Goal: Task Accomplishment & Management: Use online tool/utility

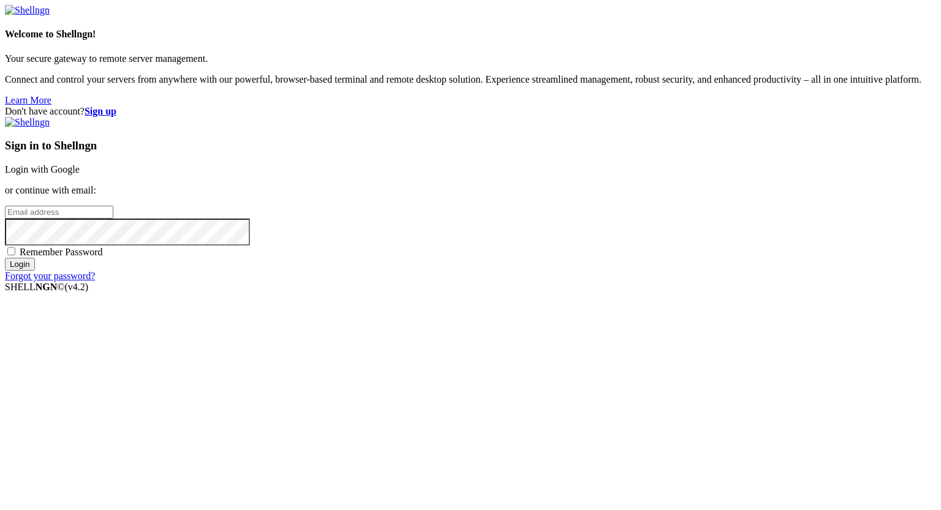
click at [113, 219] on input "email" at bounding box center [59, 212] width 108 height 13
type input "[PERSON_NAME][EMAIL_ADDRESS][DOMAIN_NAME]"
click at [35, 271] on input "Login" at bounding box center [20, 264] width 30 height 13
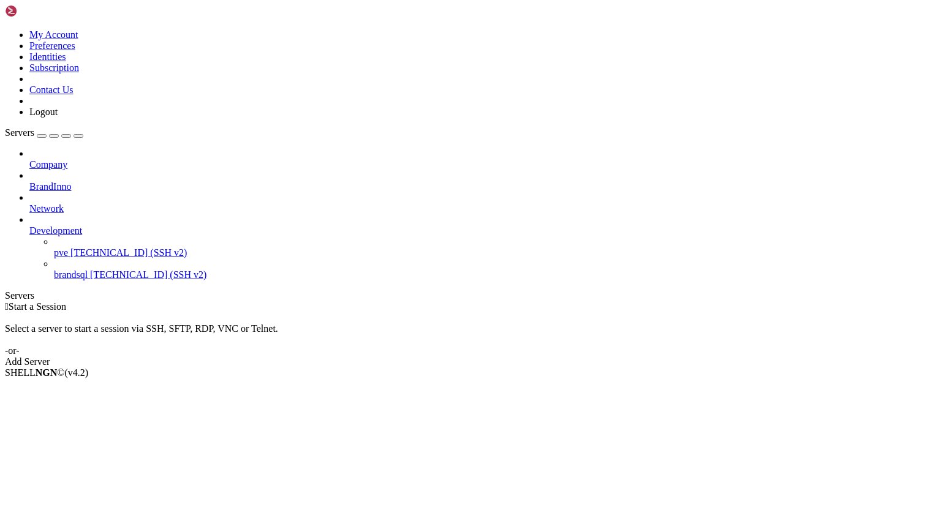
click at [544, 357] on div "Add Server" at bounding box center [470, 362] width 931 height 11
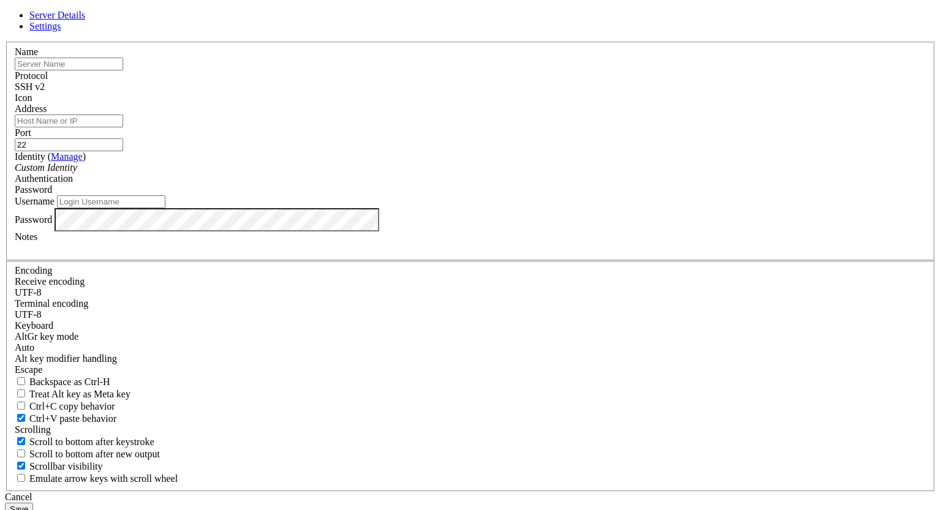
click at [123, 70] on input "text" at bounding box center [69, 64] width 108 height 13
type input "t"
click at [123, 127] on input "Address" at bounding box center [69, 121] width 108 height 13
paste input "[TECHNICAL_ID]"
type input "[TECHNICAL_ID]"
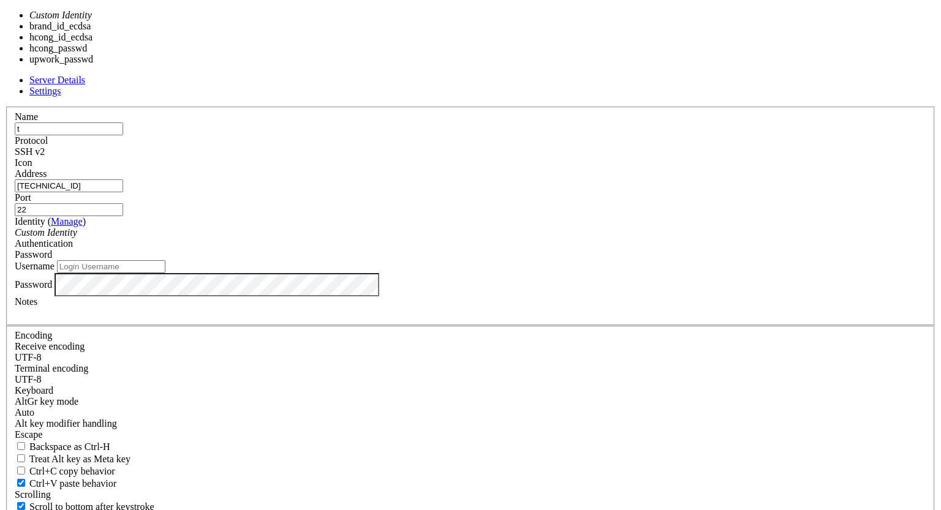
click at [421, 231] on div "Custom Identity" at bounding box center [471, 232] width 912 height 11
click at [47, 168] on label "Address" at bounding box center [31, 173] width 32 height 10
click at [123, 179] on input "[TECHNICAL_ID]" at bounding box center [69, 185] width 108 height 13
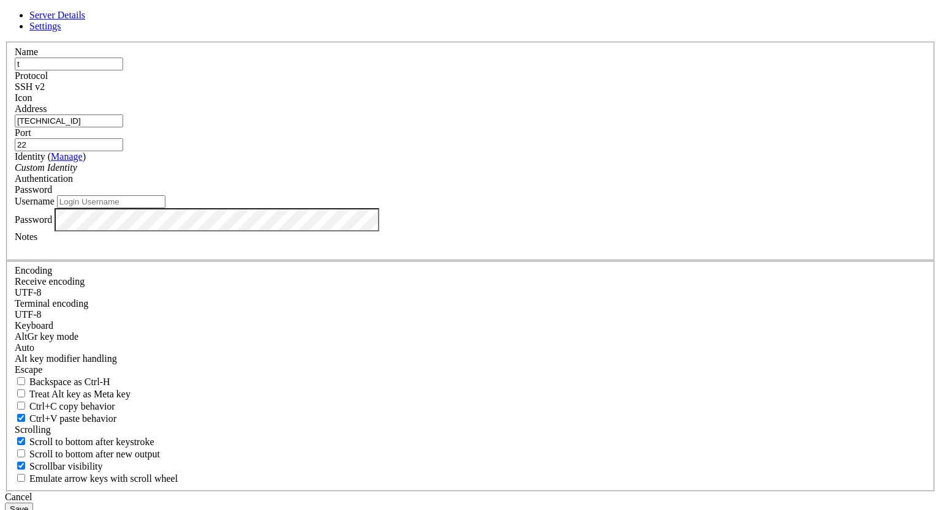
click at [165, 208] on input "Username" at bounding box center [111, 201] width 108 height 13
type input "root"
click at [33, 503] on button "Save" at bounding box center [19, 509] width 28 height 13
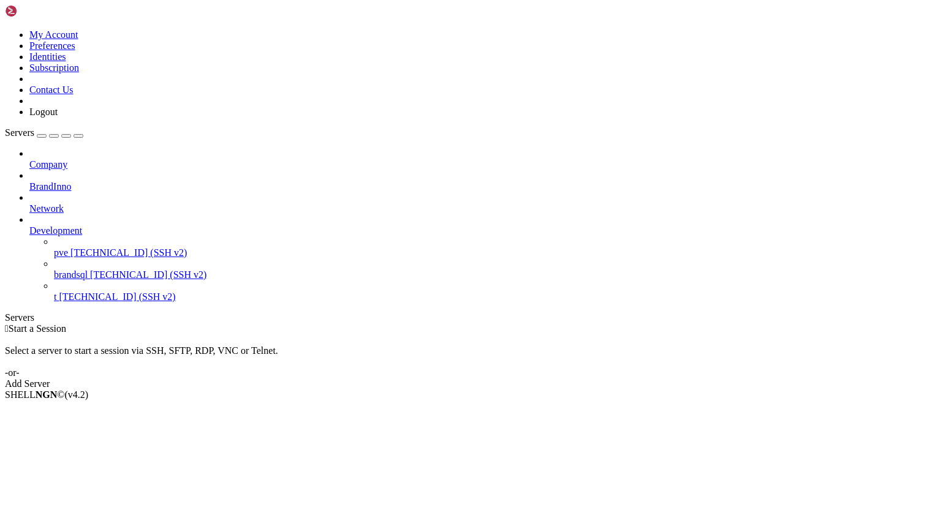
click at [98, 292] on span "[TECHNICAL_ID] (SSH v2)" at bounding box center [117, 297] width 116 height 10
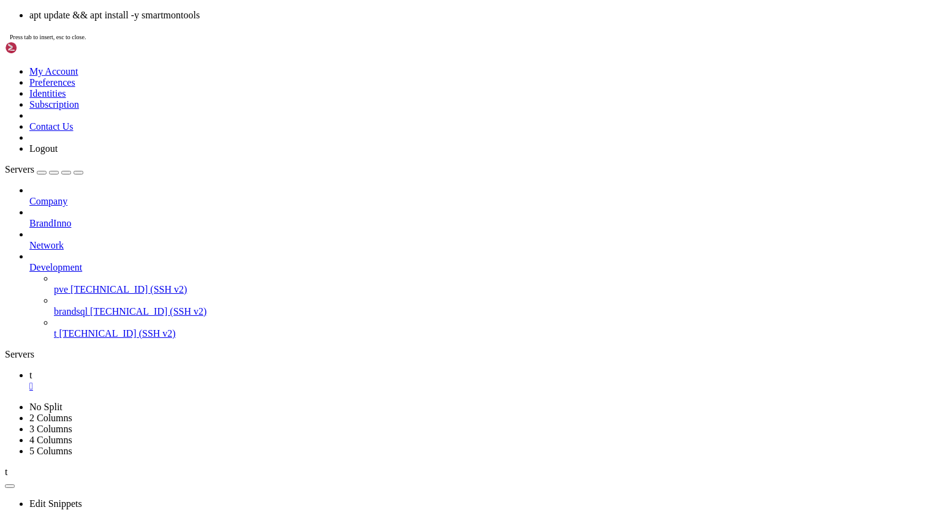
drag, startPoint x: 62, startPoint y: 950, endPoint x: 268, endPoint y: 953, distance: 205.2
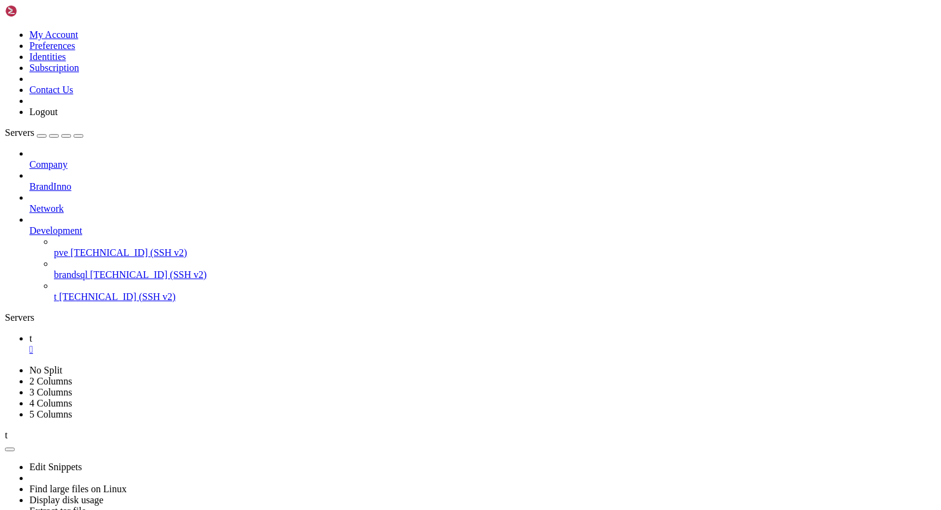
scroll to position [896, 0]
type input "/root/.ssh"
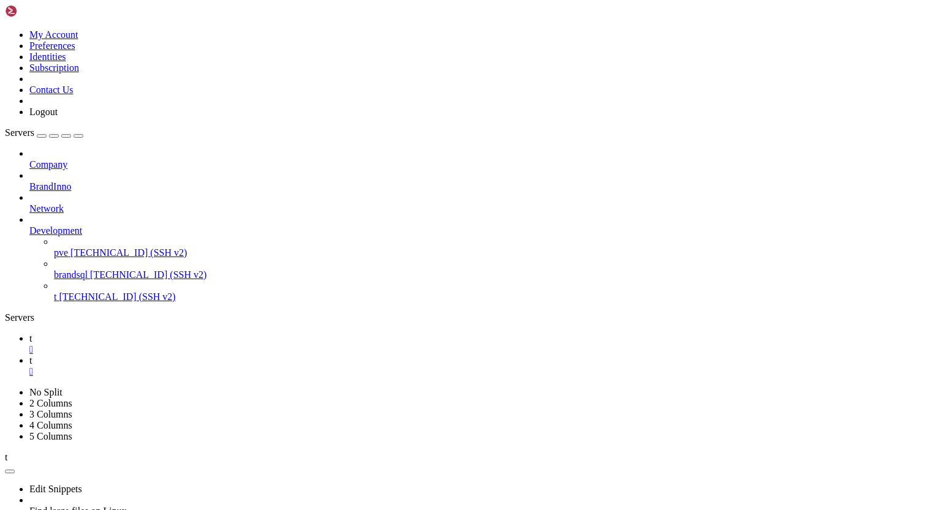
click at [235, 366] on div "" at bounding box center [482, 371] width 907 height 11
drag, startPoint x: 10, startPoint y: 904, endPoint x: 283, endPoint y: 964, distance: 279.1
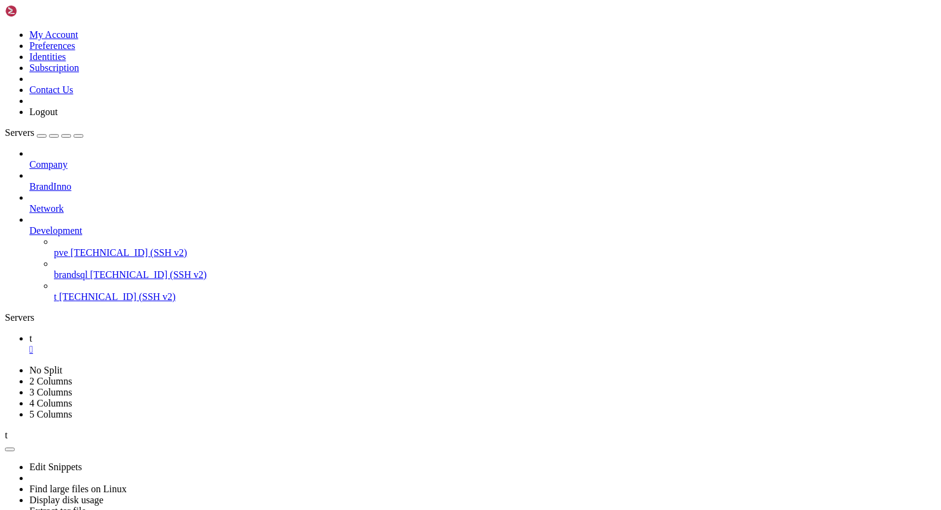
drag, startPoint x: 11, startPoint y: 893, endPoint x: 285, endPoint y: 967, distance: 284.3
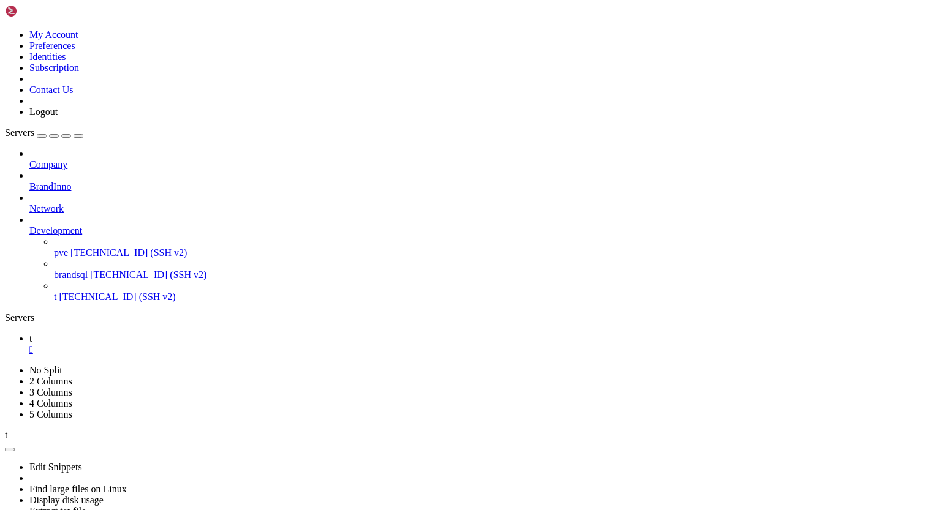
scroll to position [1687, 0]
drag, startPoint x: 11, startPoint y: 778, endPoint x: 151, endPoint y: 973, distance: 239.7
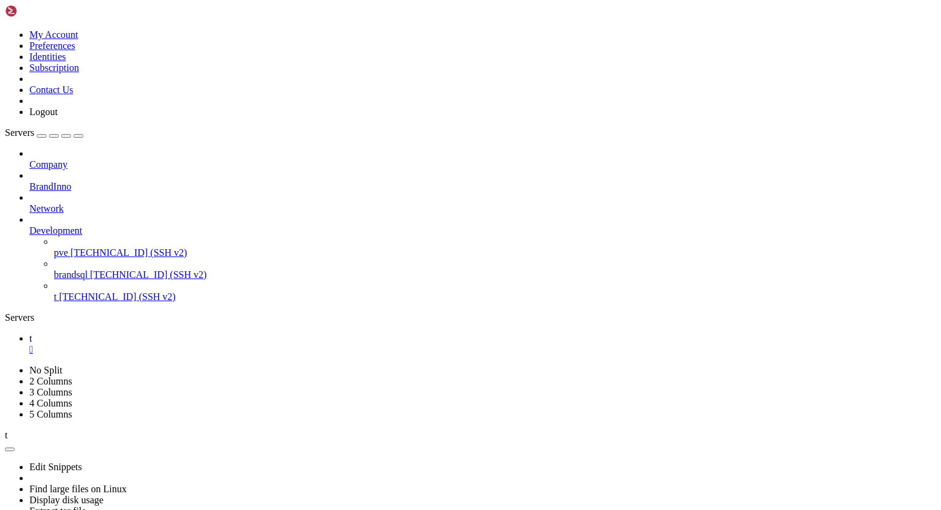
drag, startPoint x: 11, startPoint y: 946, endPoint x: 146, endPoint y: 976, distance: 138.7
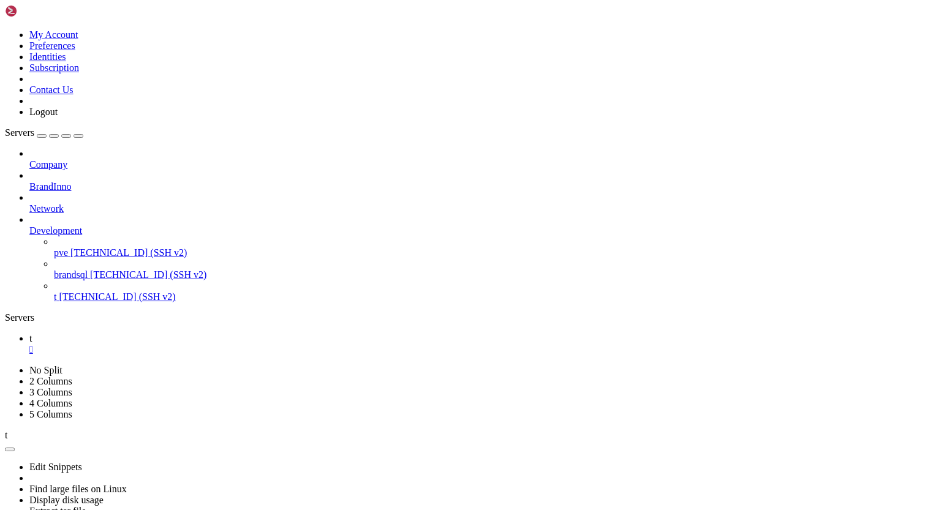
scroll to position [2218, 0]
drag, startPoint x: 11, startPoint y: 946, endPoint x: 189, endPoint y: 966, distance: 178.8
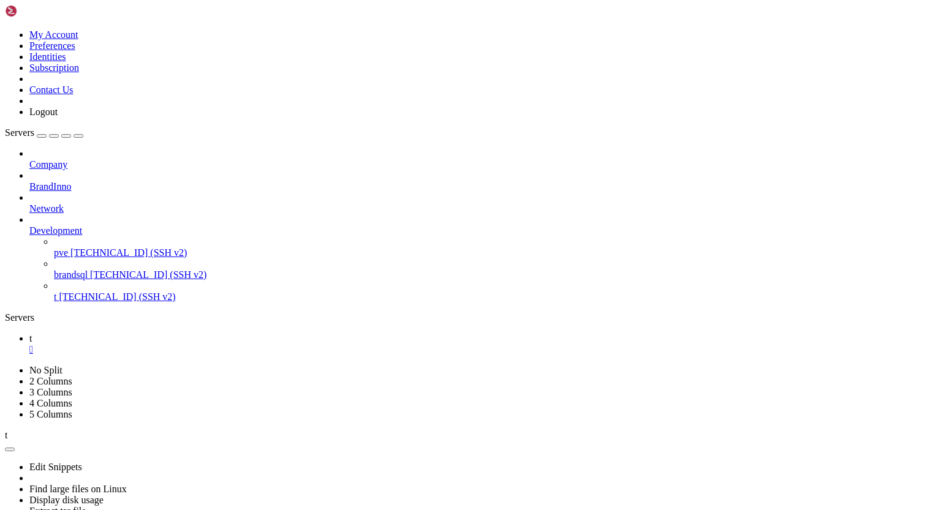
scroll to position [2291, 0]
drag, startPoint x: 10, startPoint y: 958, endPoint x: 387, endPoint y: 969, distance: 376.3
drag, startPoint x: 11, startPoint y: 674, endPoint x: 214, endPoint y: 775, distance: 226.6
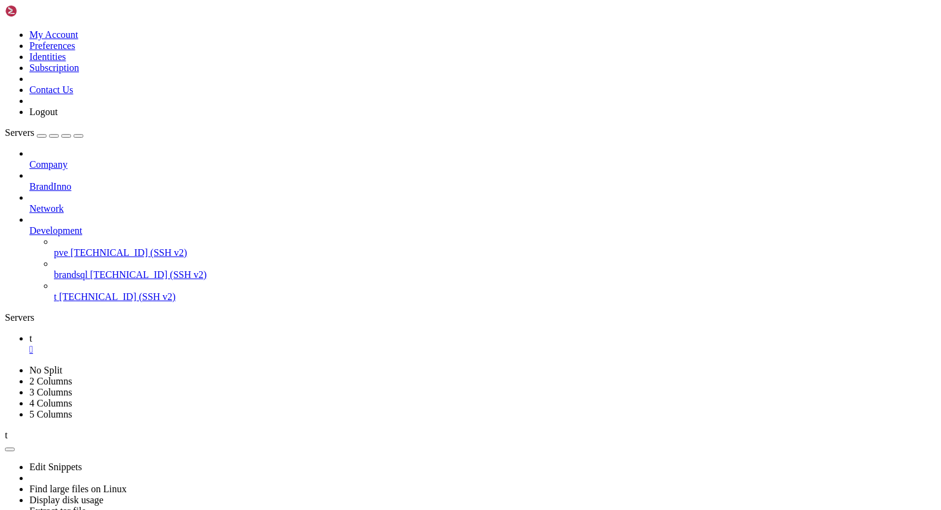
drag, startPoint x: 10, startPoint y: 822, endPoint x: 263, endPoint y: 974, distance: 295.4
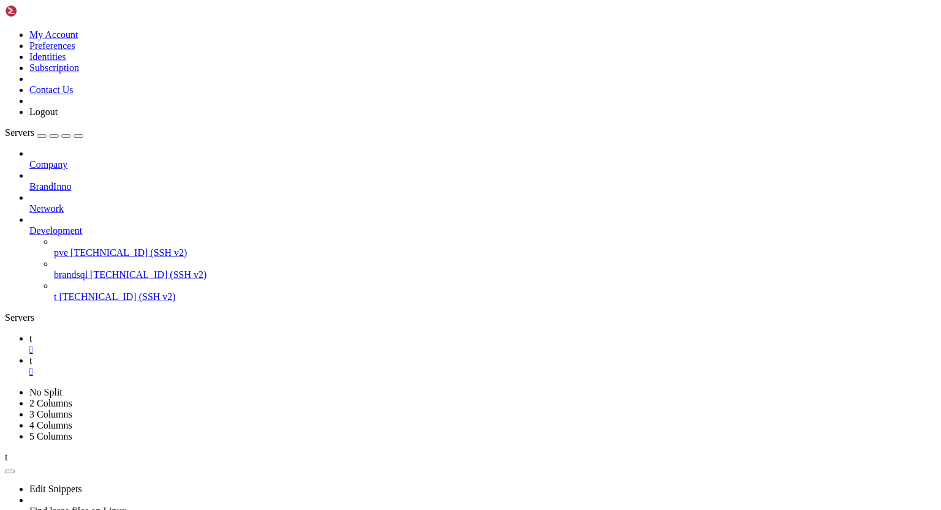
scroll to position [0, 0]
click at [32, 333] on span "t" at bounding box center [30, 338] width 2 height 10
drag, startPoint x: 53, startPoint y: 945, endPoint x: 260, endPoint y: 950, distance: 207.7
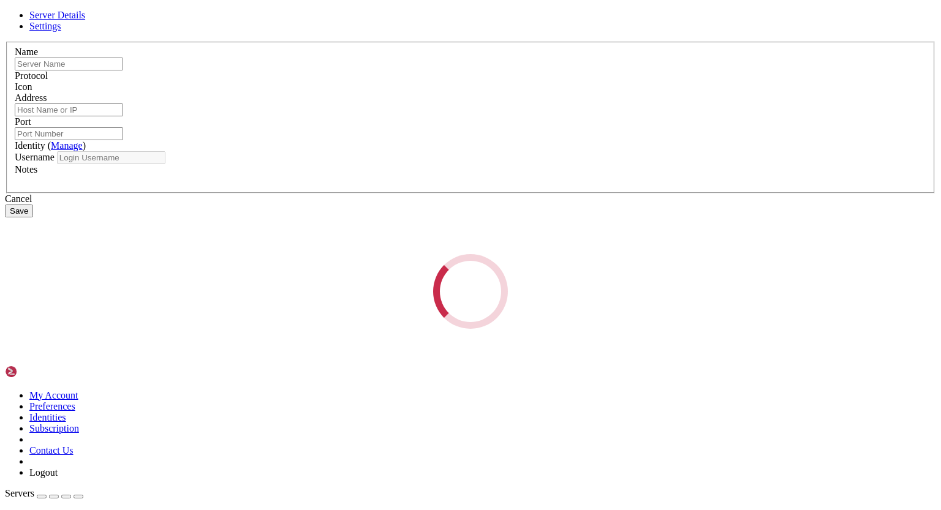
type input "t"
type input "[TECHNICAL_ID]"
type input "22"
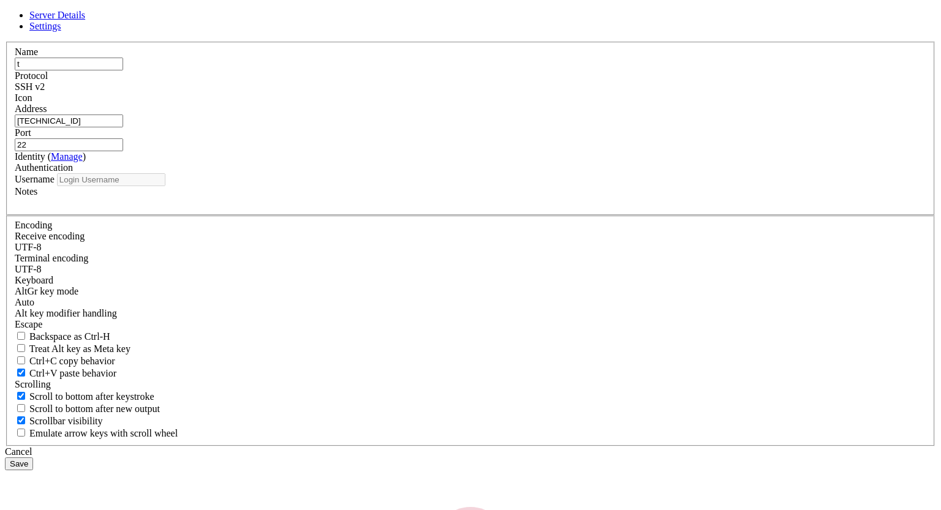
type input "root"
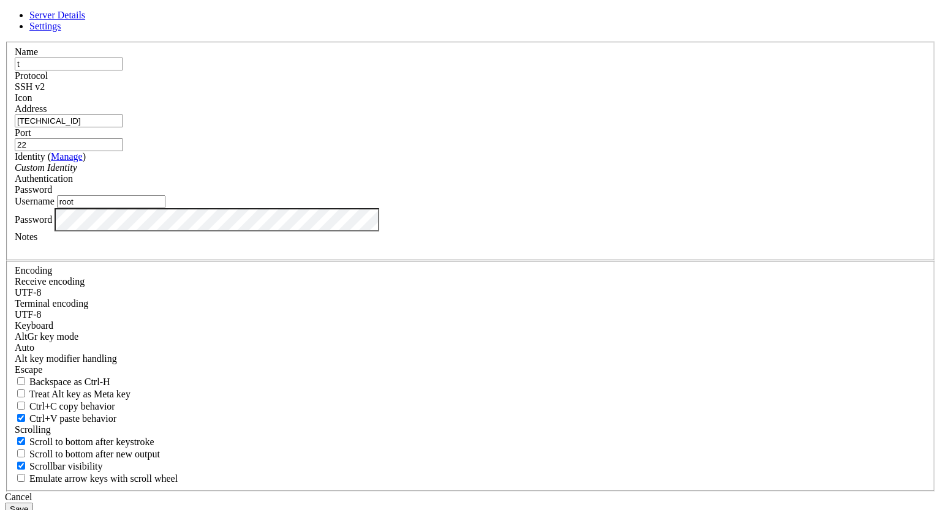
drag, startPoint x: 393, startPoint y: 194, endPoint x: 262, endPoint y: 183, distance: 131.5
click at [262, 183] on div "Server Details Settings Name t Protocol SSH v2 Icon" at bounding box center [470, 263] width 931 height 506
click at [553, 492] on div "Cancel" at bounding box center [470, 497] width 931 height 11
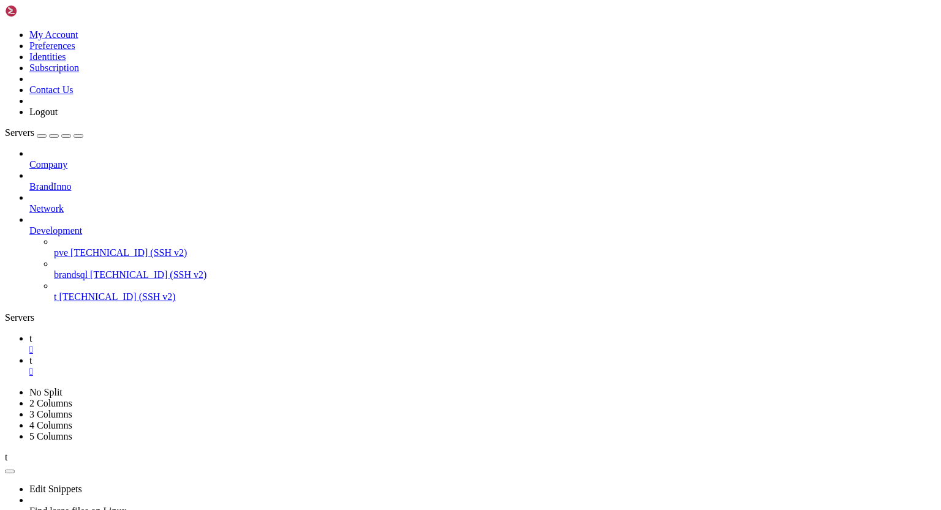
click at [235, 366] on div "" at bounding box center [482, 371] width 907 height 11
click at [88, 247] on span "[TECHNICAL_ID] (SSH v2)" at bounding box center [128, 252] width 116 height 10
click at [29, 159] on icon at bounding box center [29, 159] width 0 height 0
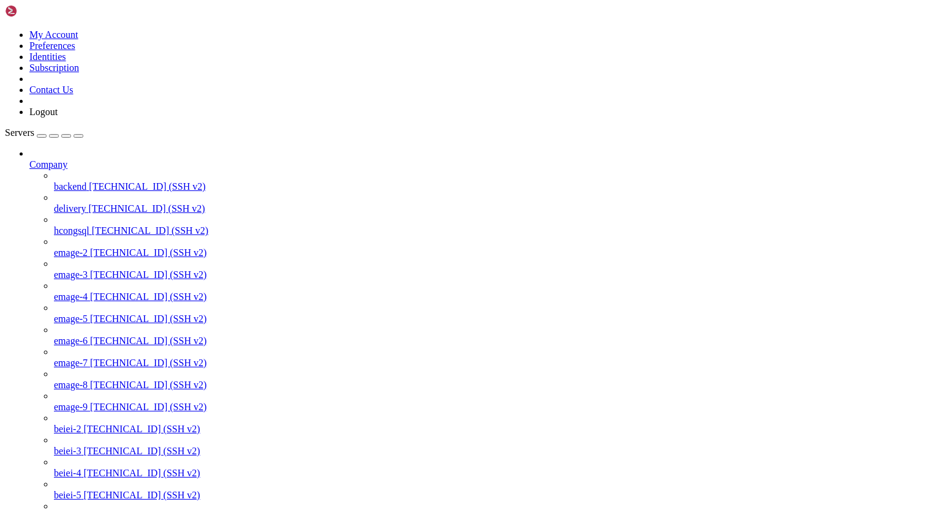
click at [96, 181] on span "[TECHNICAL_ID] (SSH v2)" at bounding box center [147, 186] width 116 height 10
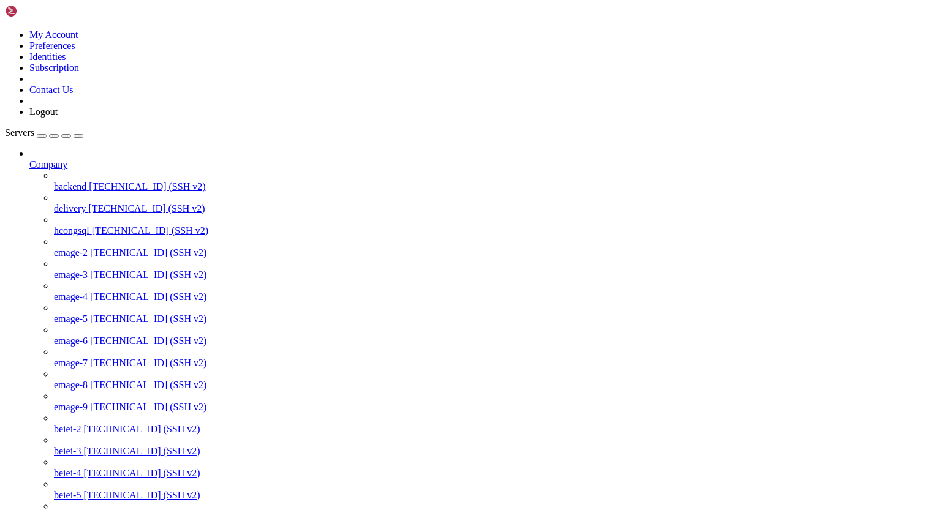
drag, startPoint x: 12, startPoint y: 1769, endPoint x: 97, endPoint y: 1769, distance: 85.2
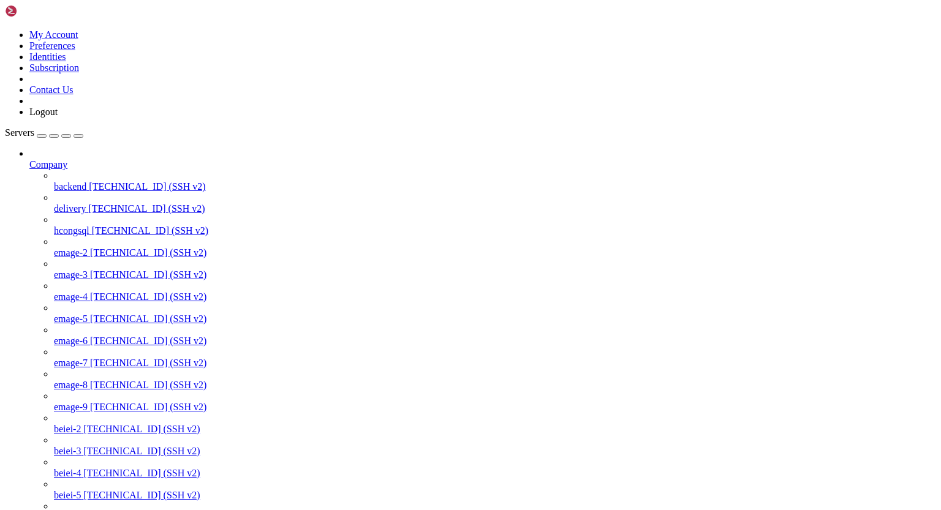
drag, startPoint x: 11, startPoint y: 1840, endPoint x: 284, endPoint y: 1914, distance: 283.1
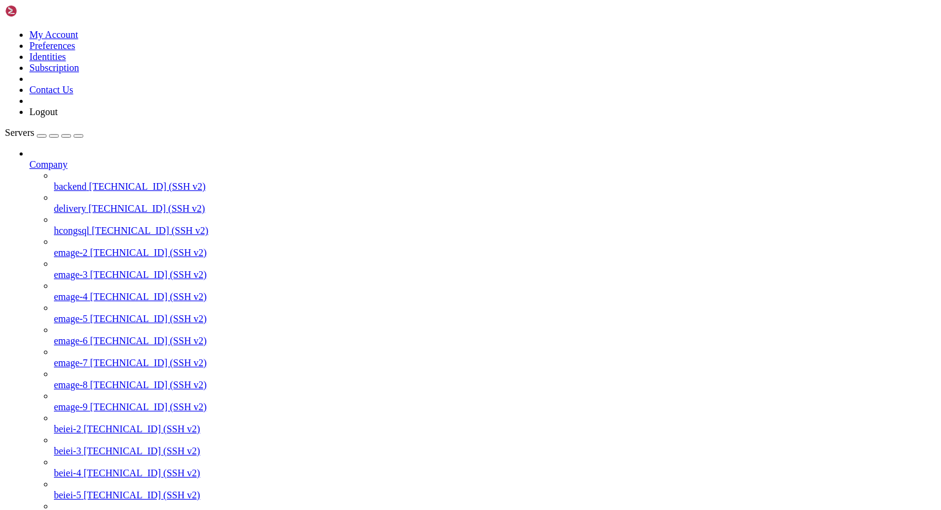
drag, startPoint x: 10, startPoint y: 1751, endPoint x: 193, endPoint y: 1785, distance: 186.2
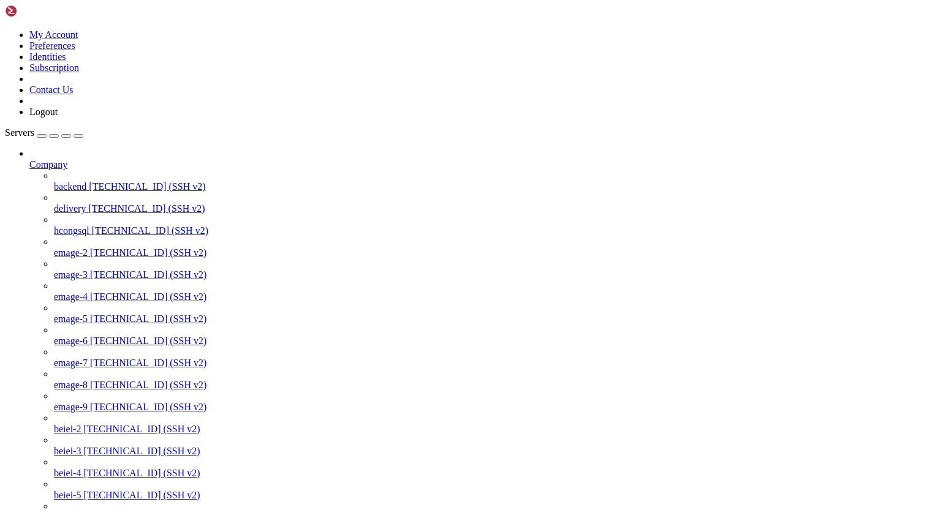
drag, startPoint x: 92, startPoint y: 1804, endPoint x: 238, endPoint y: 1801, distance: 146.4
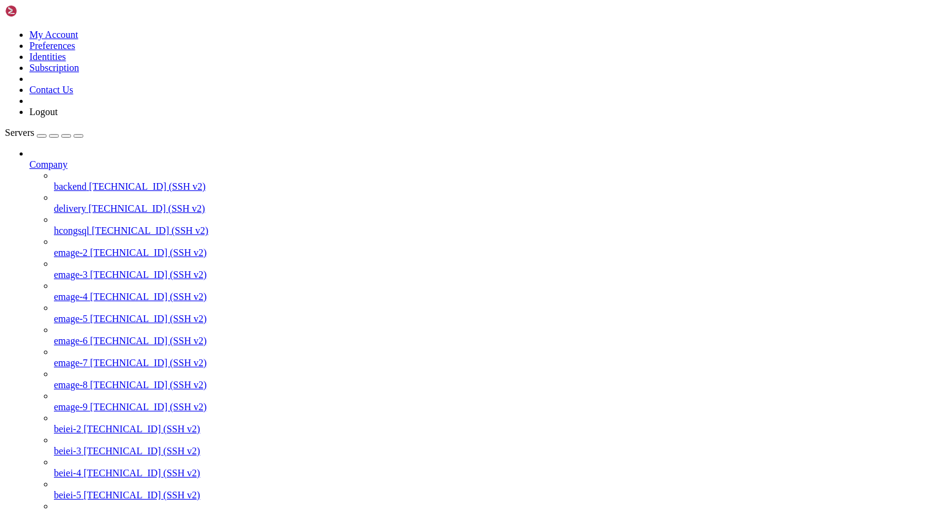
click at [96, 181] on span "[TECHNICAL_ID] (SSH v2)" at bounding box center [147, 186] width 116 height 10
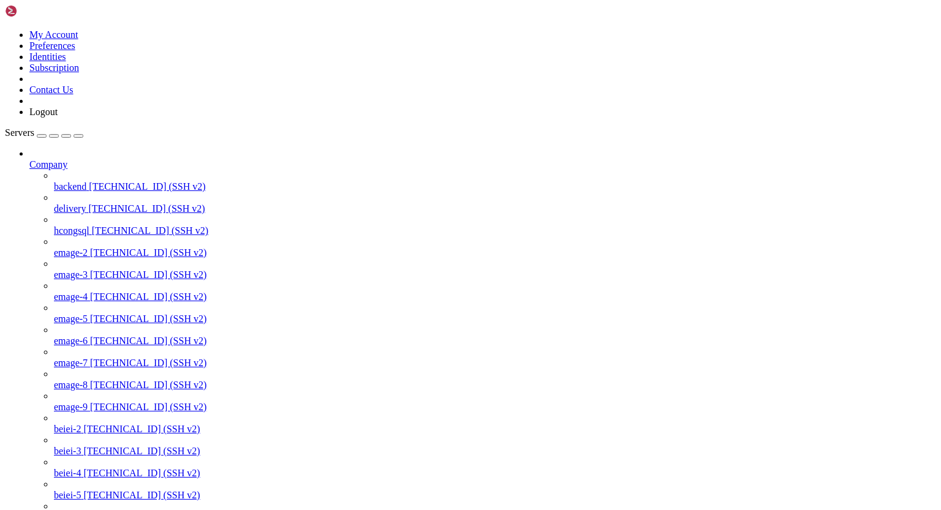
click at [96, 181] on span "[TECHNICAL_ID] (SSH v2)" at bounding box center [147, 186] width 116 height 10
click at [89, 181] on span "[TECHNICAL_ID] (SSH v2)" at bounding box center [147, 186] width 116 height 10
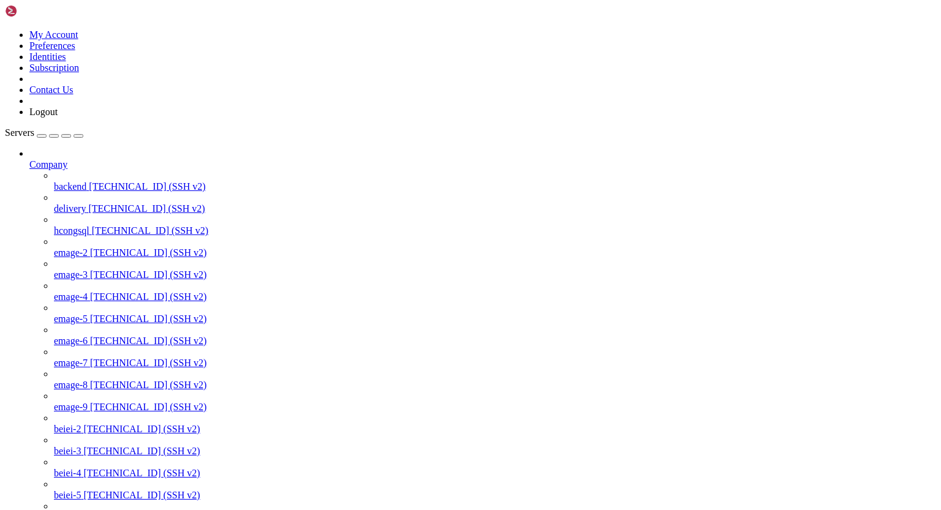
drag, startPoint x: 10, startPoint y: 1770, endPoint x: 84, endPoint y: 1792, distance: 77.3
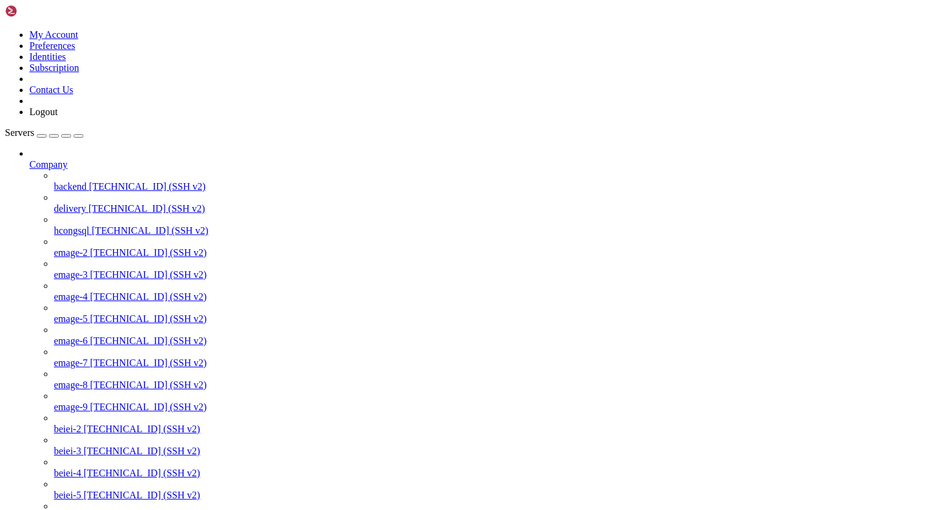
drag, startPoint x: 74, startPoint y: 1381, endPoint x: 175, endPoint y: 1384, distance: 101.7
drag, startPoint x: 10, startPoint y: 1291, endPoint x: 59, endPoint y: 1533, distance: 247.0
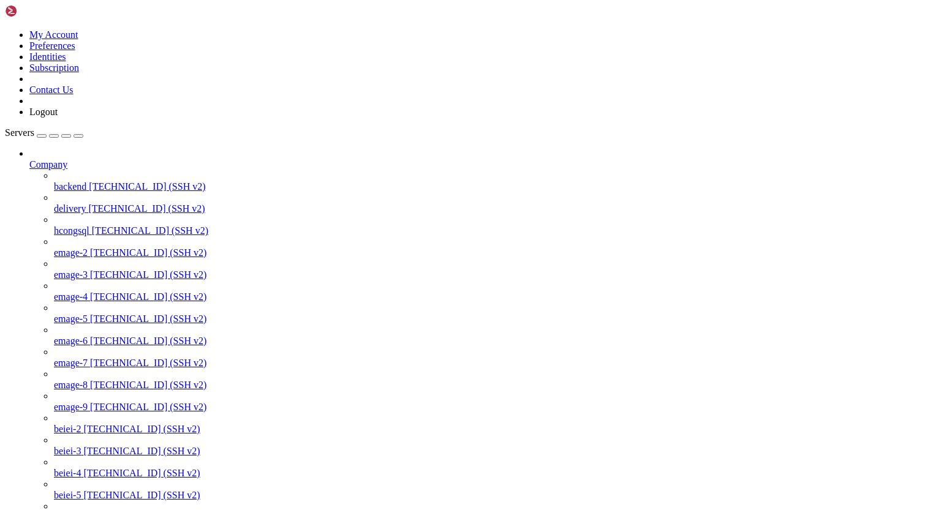
drag, startPoint x: 11, startPoint y: 1278, endPoint x: 111, endPoint y: 1384, distance: 146.5
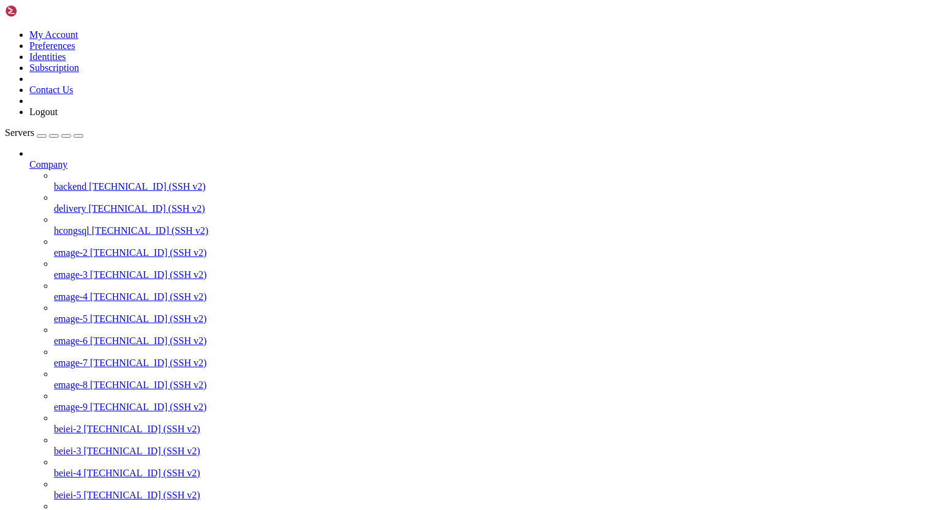
drag, startPoint x: 11, startPoint y: 1770, endPoint x: 148, endPoint y: 1773, distance: 136.6
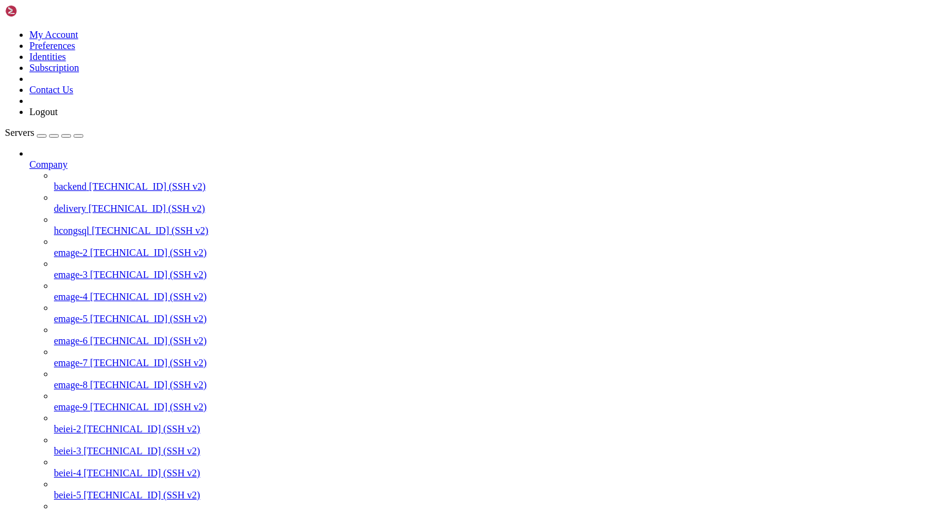
drag, startPoint x: 11, startPoint y: 1737, endPoint x: 191, endPoint y: 1790, distance: 187.8
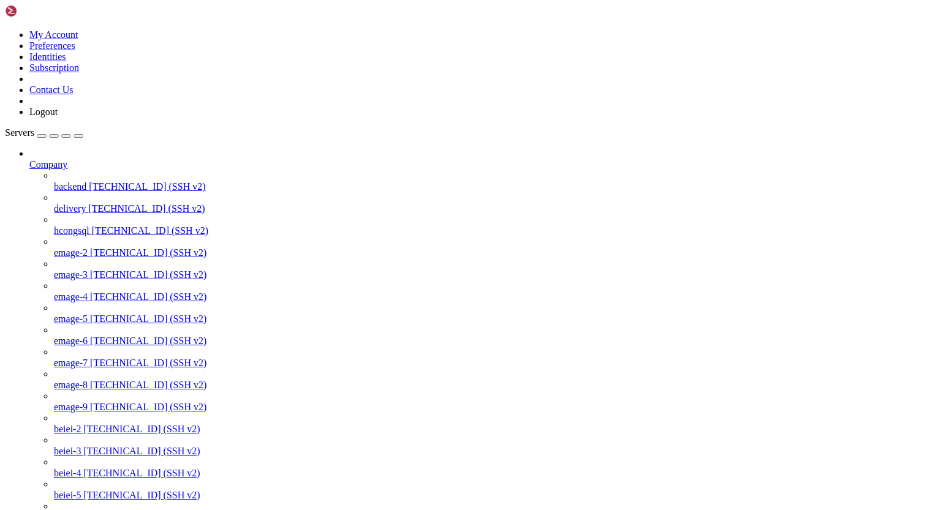
drag, startPoint x: 10, startPoint y: 1707, endPoint x: 151, endPoint y: 1789, distance: 162.5
drag, startPoint x: 10, startPoint y: 1561, endPoint x: 107, endPoint y: 1642, distance: 126.6
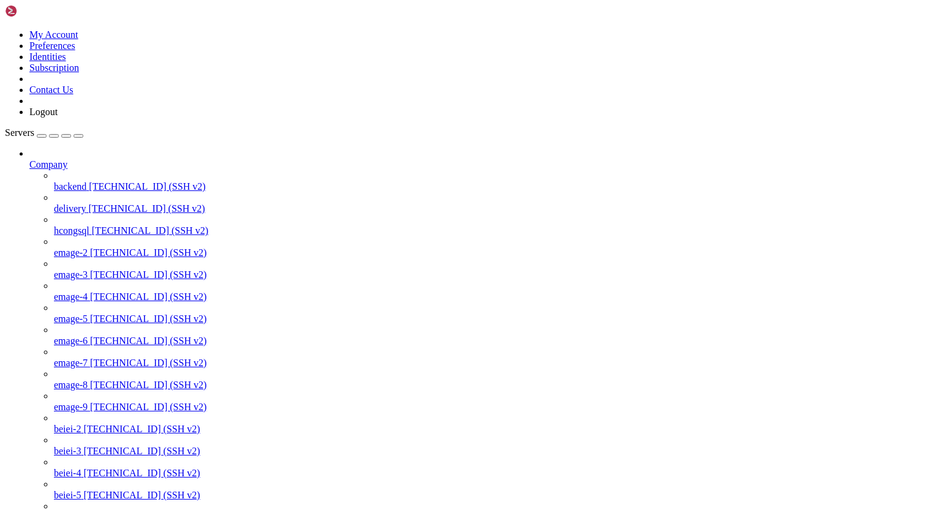
drag, startPoint x: 10, startPoint y: 1559, endPoint x: 118, endPoint y: 1617, distance: 122.5
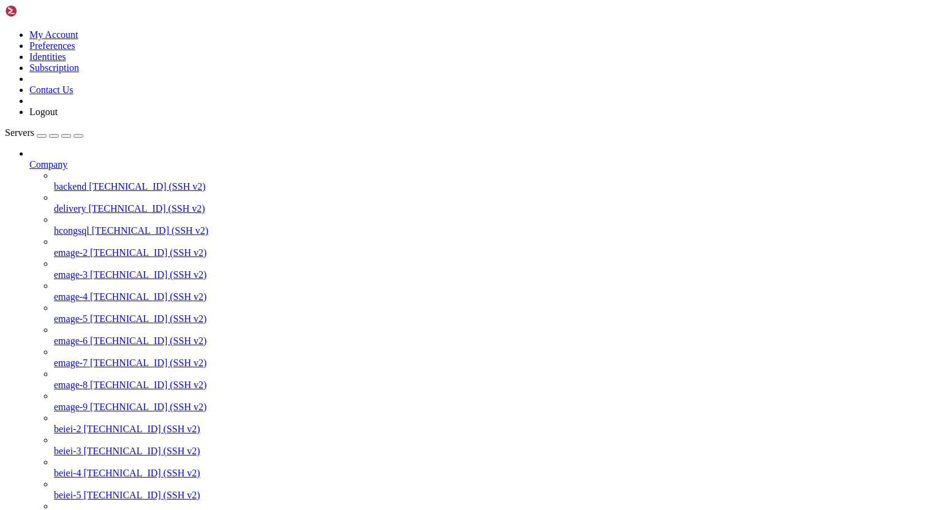
drag, startPoint x: 10, startPoint y: 1617, endPoint x: 113, endPoint y: 1634, distance: 104.9
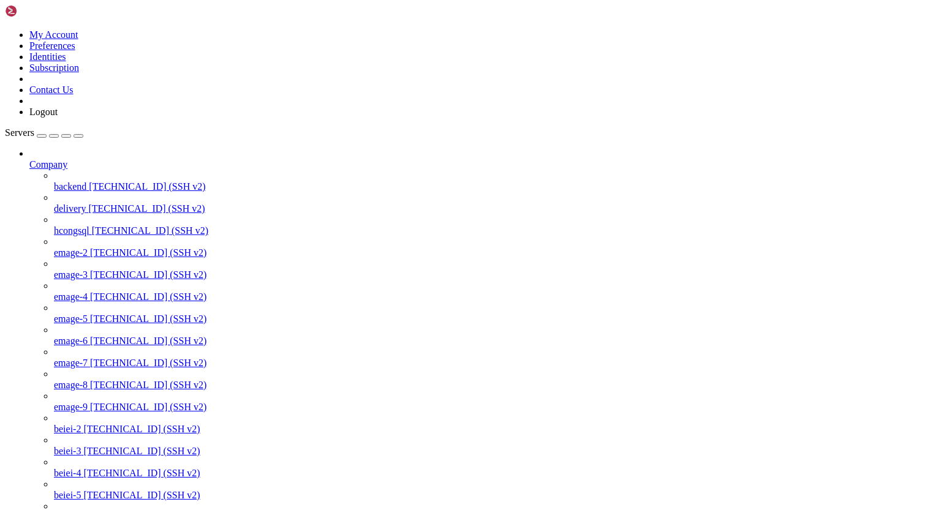
drag, startPoint x: 12, startPoint y: 1607, endPoint x: 93, endPoint y: 1642, distance: 87.5
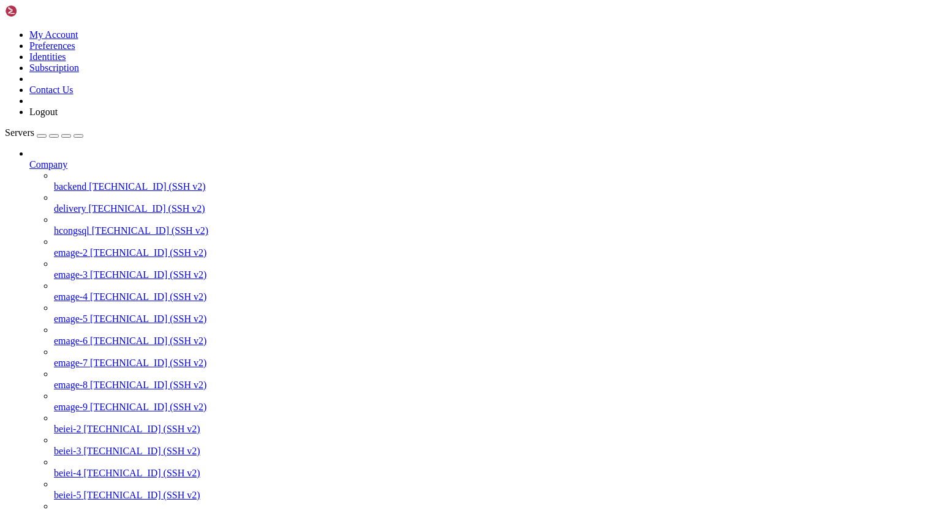
drag, startPoint x: 11, startPoint y: 1257, endPoint x: 118, endPoint y: 1392, distance: 172.3
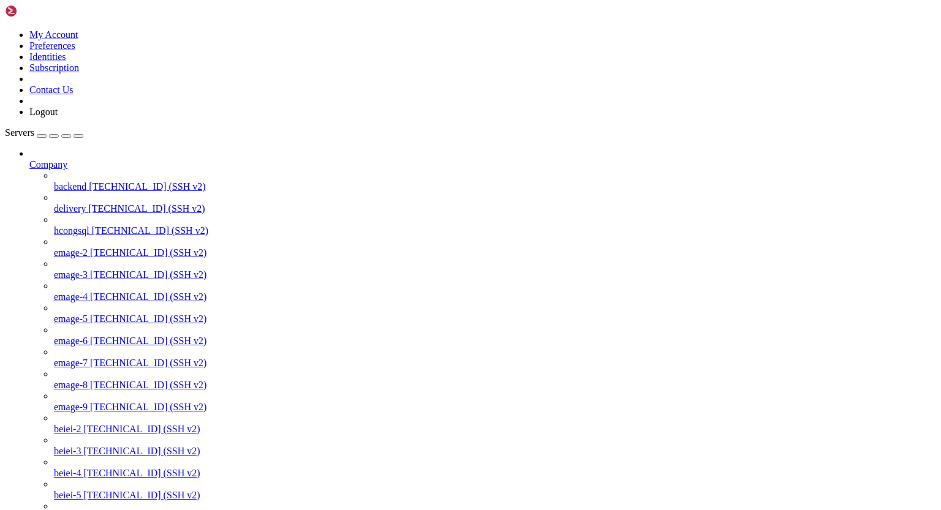
drag, startPoint x: 12, startPoint y: 1328, endPoint x: 104, endPoint y: 1410, distance: 123.2
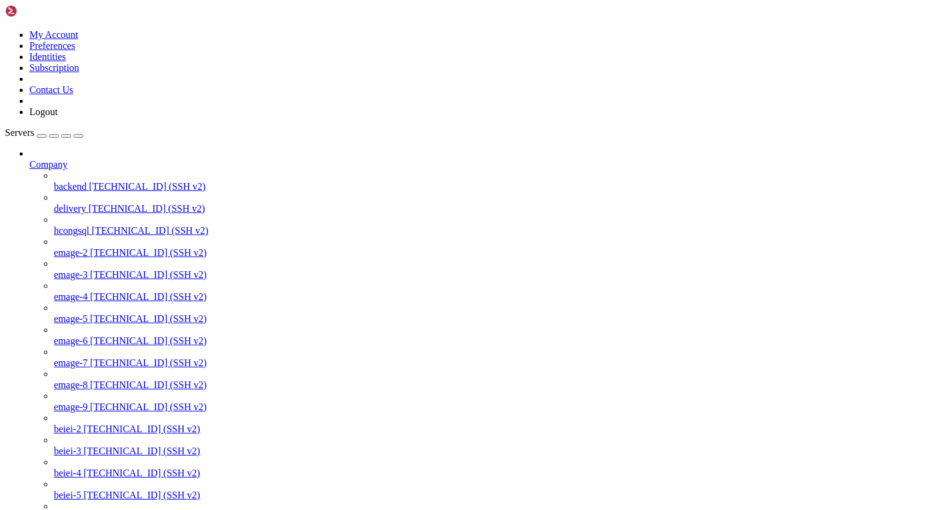
scroll to position [2803, 0]
drag, startPoint x: 11, startPoint y: 1370, endPoint x: 109, endPoint y: 1441, distance: 121.1
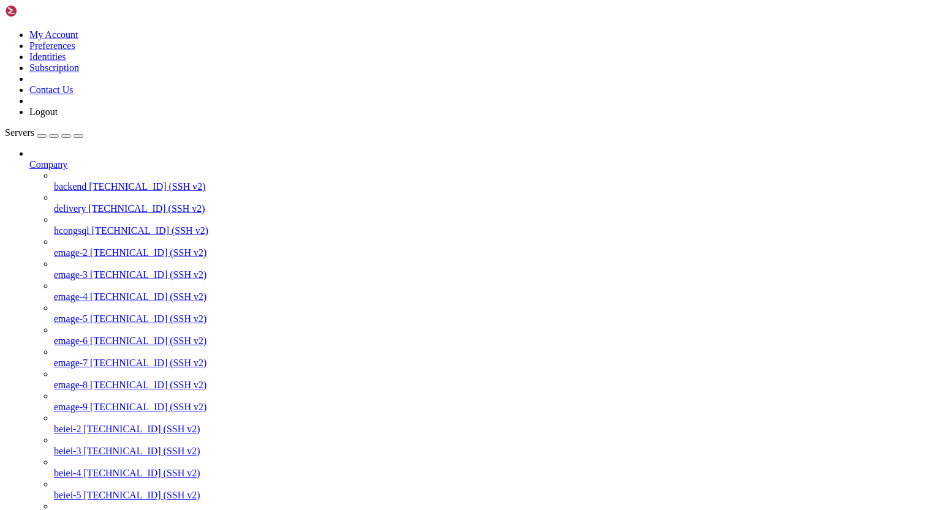
drag, startPoint x: 11, startPoint y: 1339, endPoint x: 88, endPoint y: 1366, distance: 82.0
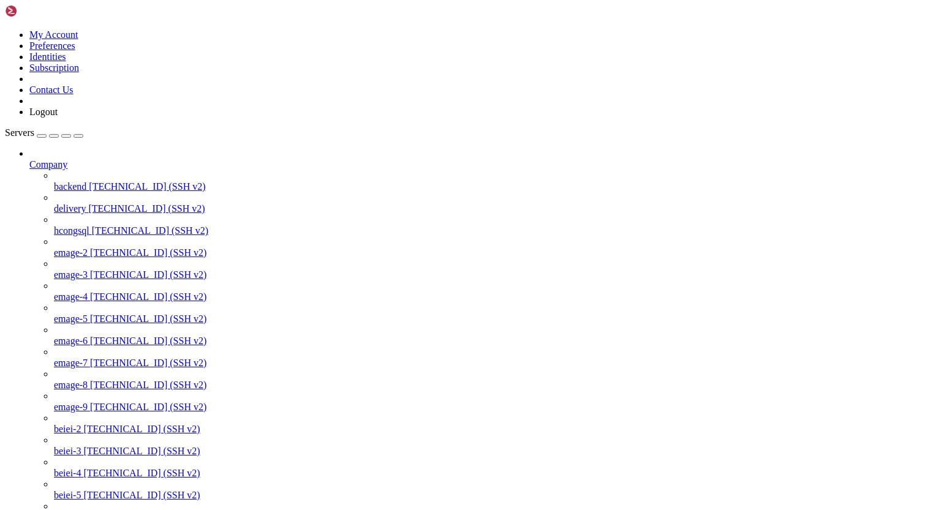
drag, startPoint x: 11, startPoint y: 1266, endPoint x: 71, endPoint y: 1305, distance: 71.7
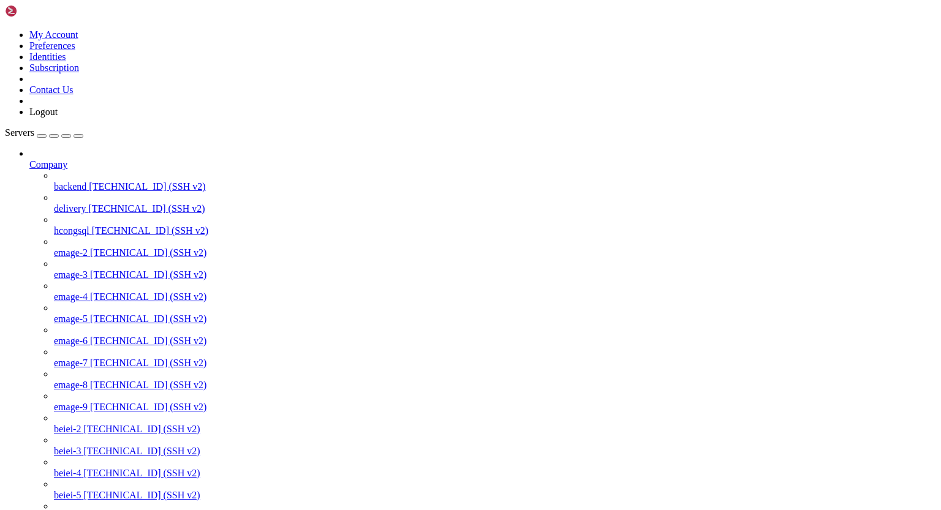
drag, startPoint x: 11, startPoint y: 1245, endPoint x: 124, endPoint y: 1481, distance: 262.0
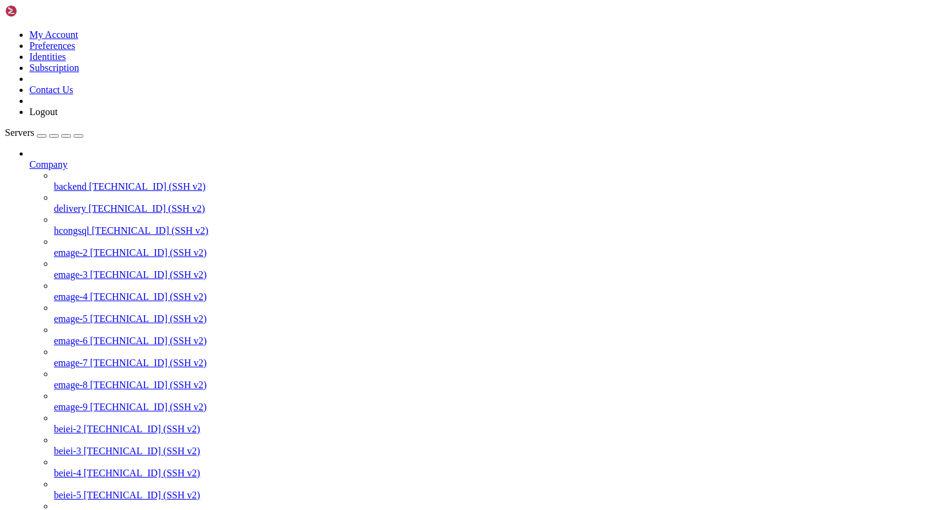
scroll to position [11966, 0]
drag, startPoint x: 48, startPoint y: 1339, endPoint x: 118, endPoint y: 1340, distance: 69.8
drag, startPoint x: 10, startPoint y: 1106, endPoint x: 110, endPoint y: 1218, distance: 150.1
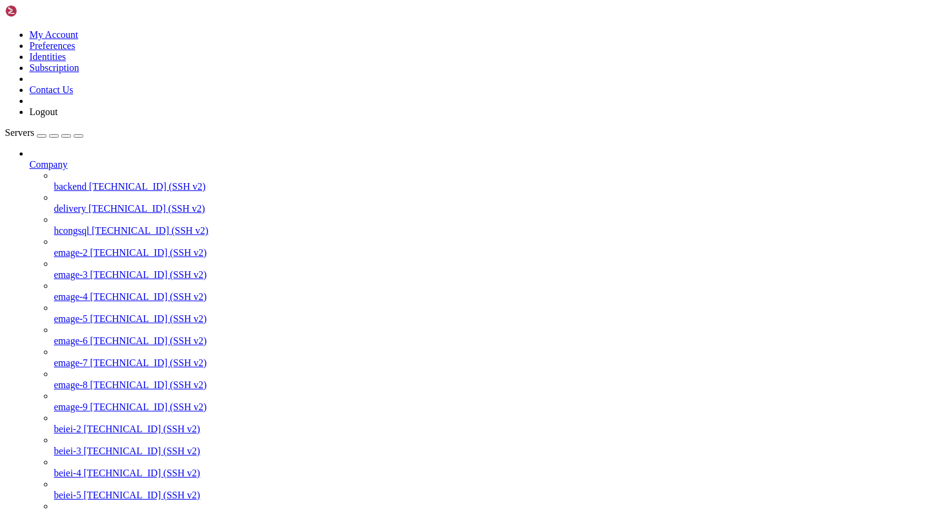
drag, startPoint x: 12, startPoint y: 1184, endPoint x: 288, endPoint y: 1485, distance: 408.5
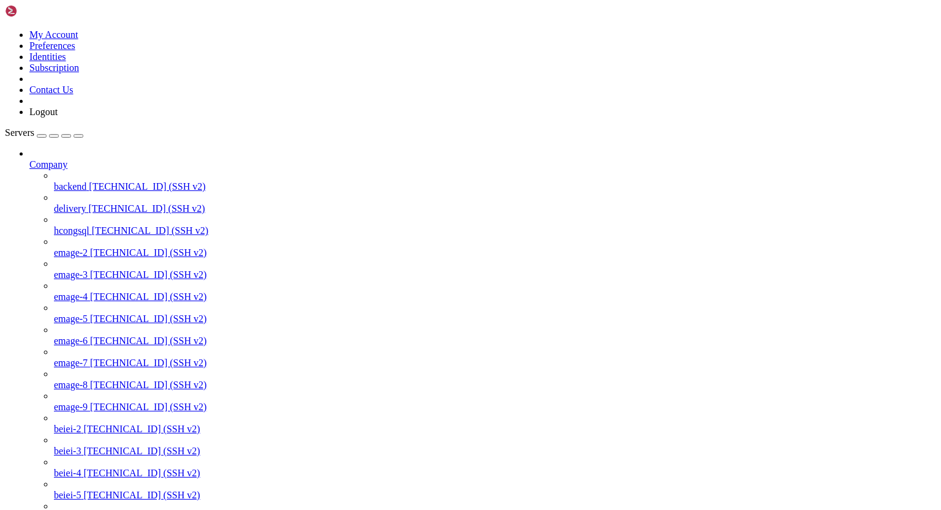
drag, startPoint x: 10, startPoint y: 1345, endPoint x: 142, endPoint y: 1491, distance: 196.5
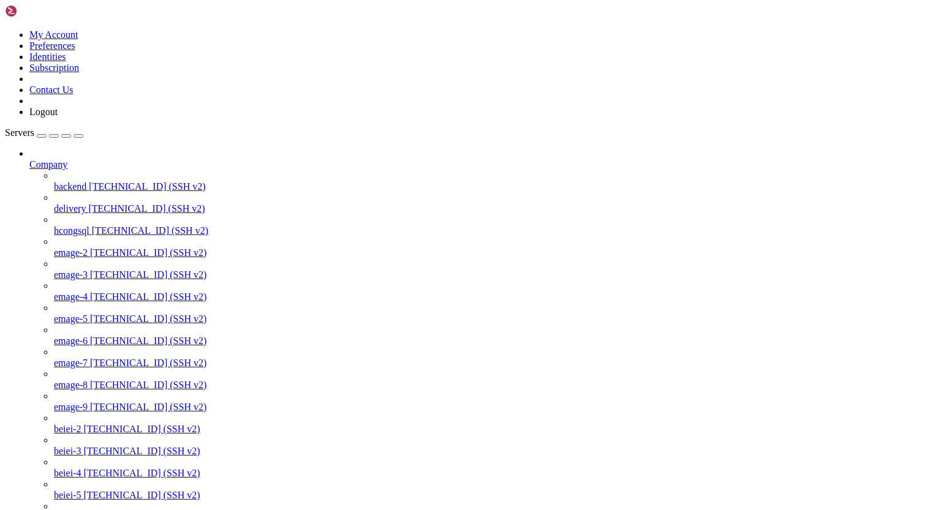
scroll to position [3416, 0]
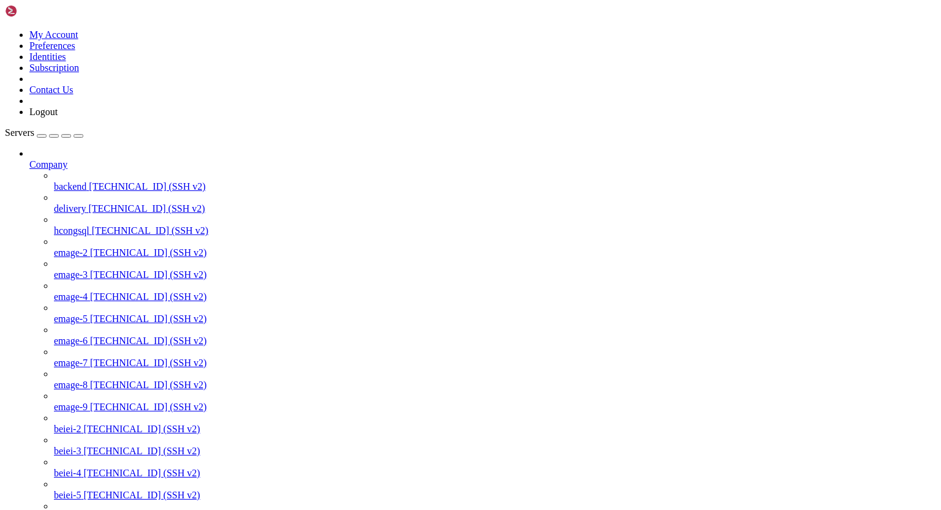
drag, startPoint x: 11, startPoint y: 1367, endPoint x: 118, endPoint y: 1505, distance: 174.6
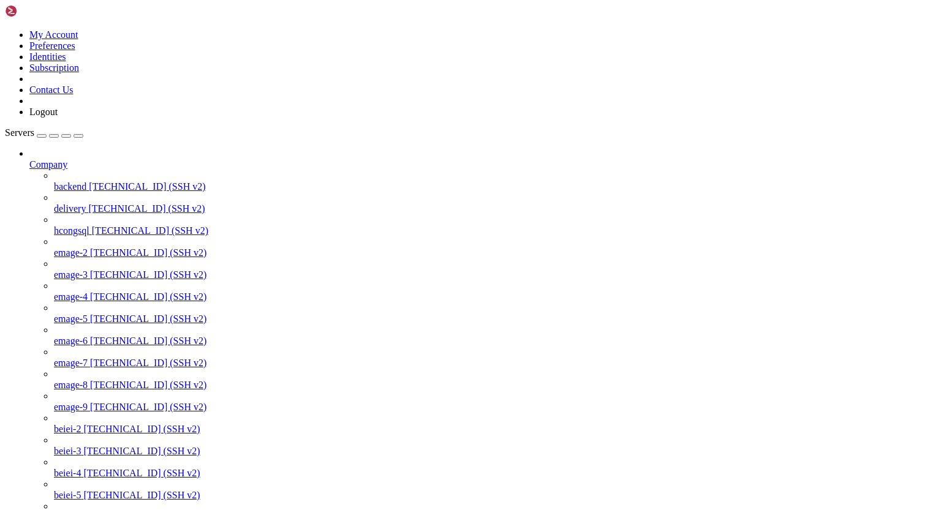
drag, startPoint x: 12, startPoint y: 1171, endPoint x: 91, endPoint y: 1396, distance: 237.7
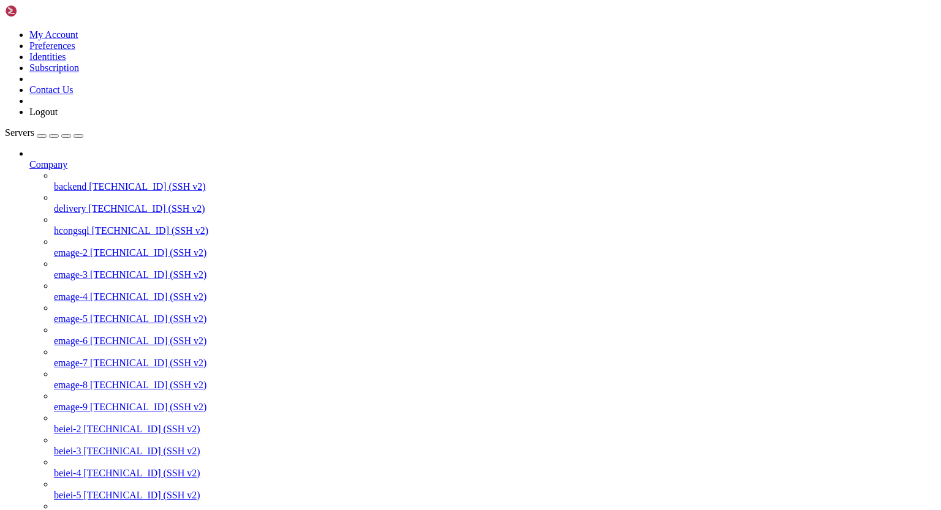
scroll to position [12307, 0]
drag, startPoint x: 9, startPoint y: 1403, endPoint x: 85, endPoint y: 1451, distance: 88.9
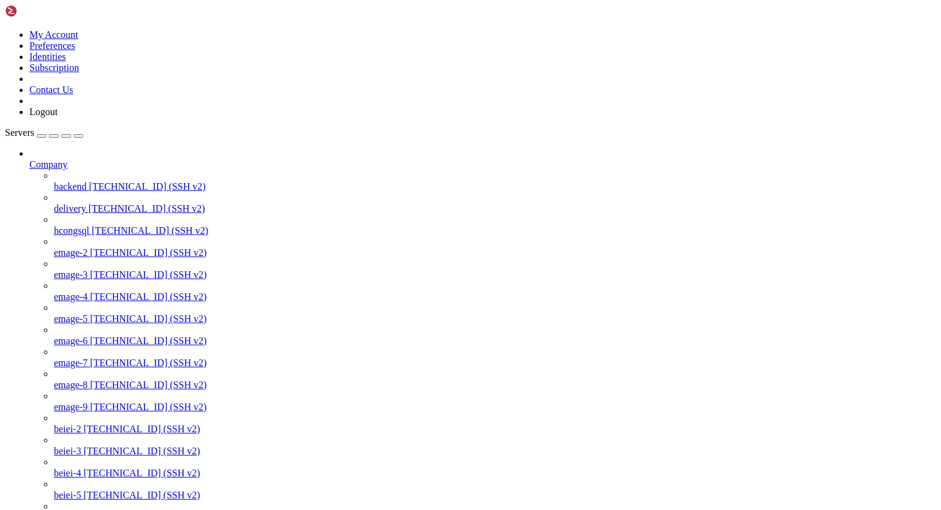
drag, startPoint x: 12, startPoint y: 1402, endPoint x: 95, endPoint y: 1436, distance: 90.1
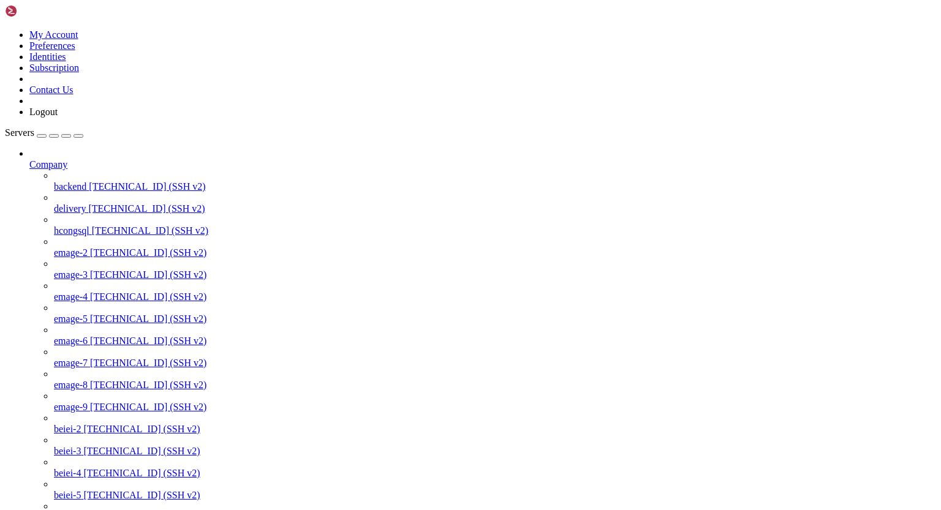
drag, startPoint x: 11, startPoint y: 1256, endPoint x: 127, endPoint y: 1356, distance: 153.3
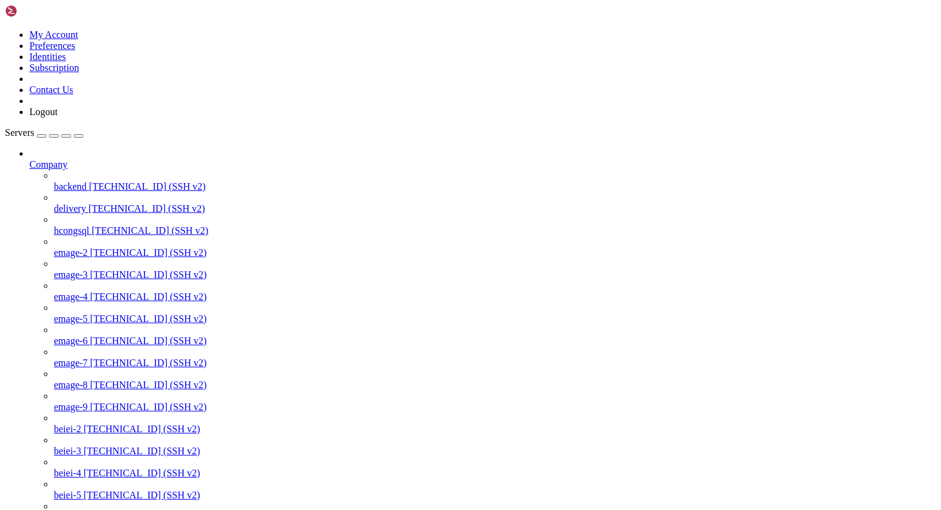
scroll to position [21783, 0]
drag, startPoint x: 12, startPoint y: 1226, endPoint x: 101, endPoint y: 1315, distance: 125.6
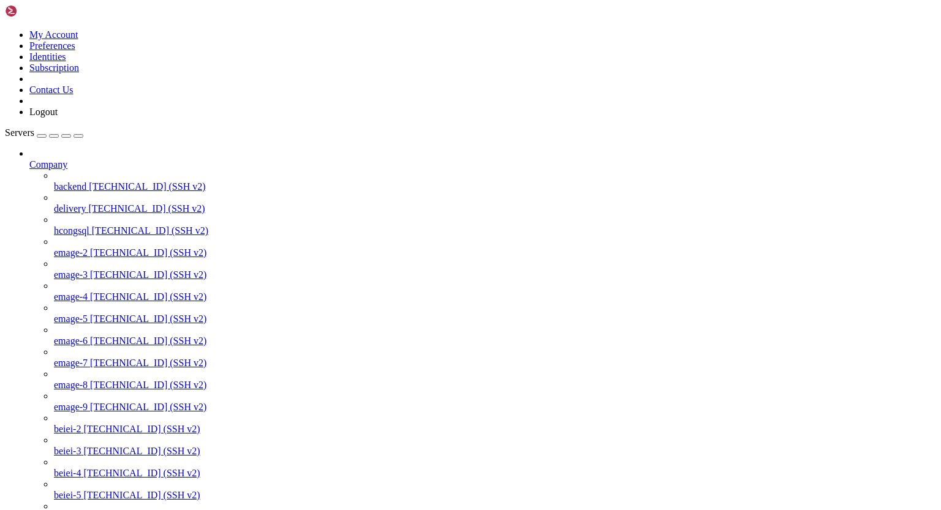
scroll to position [21844, 0]
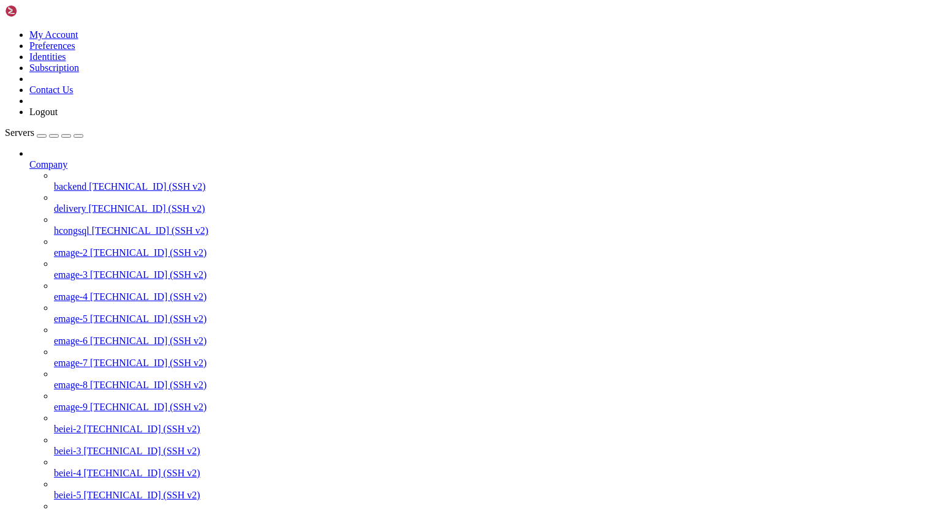
scroll to position [29389, 0]
drag, startPoint x: 10, startPoint y: 1272, endPoint x: 92, endPoint y: 1355, distance: 116.5
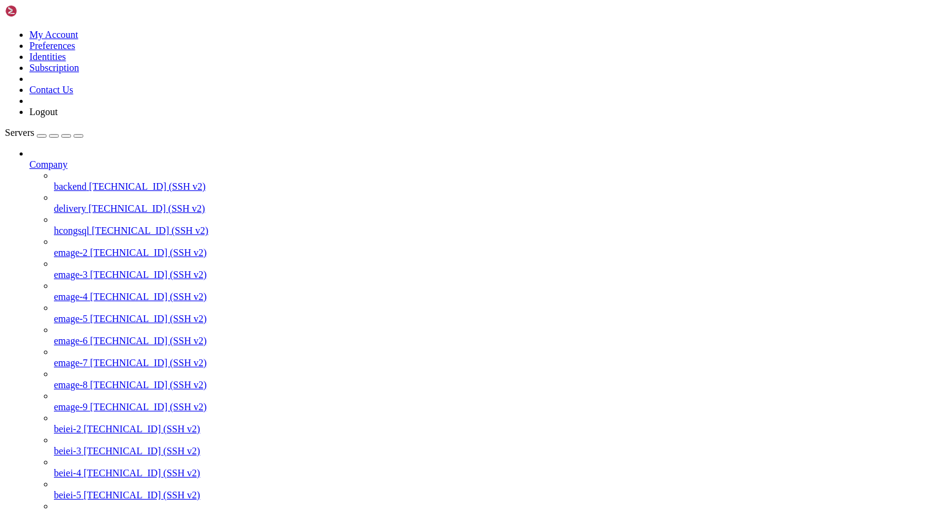
scroll to position [37418, 0]
drag, startPoint x: 56, startPoint y: 1476, endPoint x: 6, endPoint y: 1410, distance: 83.1
drag, startPoint x: 12, startPoint y: 1246, endPoint x: 80, endPoint y: 1310, distance: 92.7
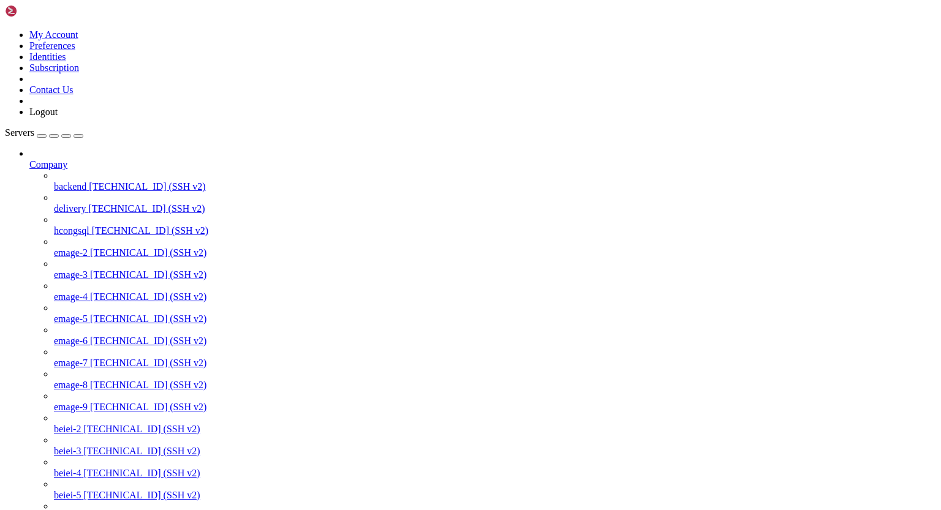
drag, startPoint x: 10, startPoint y: 1242, endPoint x: 85, endPoint y: 1329, distance: 114.7
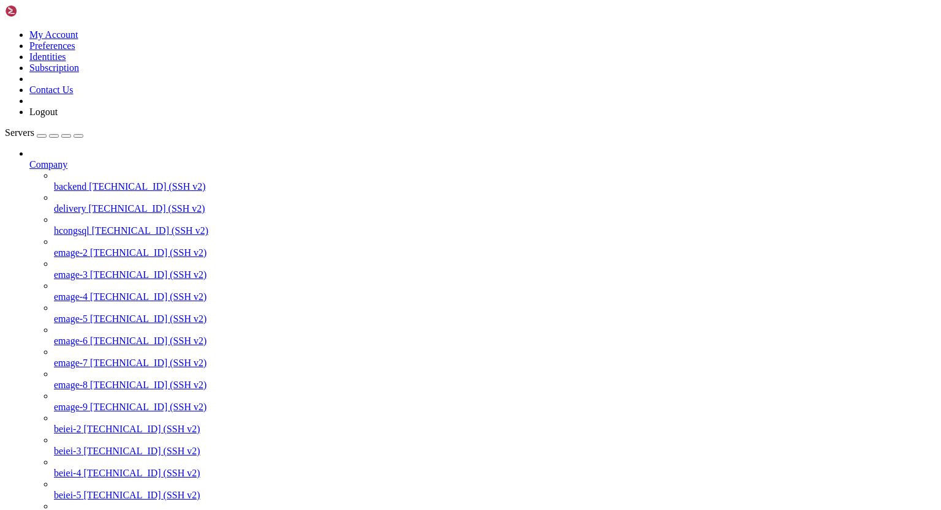
drag, startPoint x: 11, startPoint y: 1418, endPoint x: 119, endPoint y: 1617, distance: 225.9
drag, startPoint x: 11, startPoint y: 1470, endPoint x: 100, endPoint y: 1534, distance: 110.2
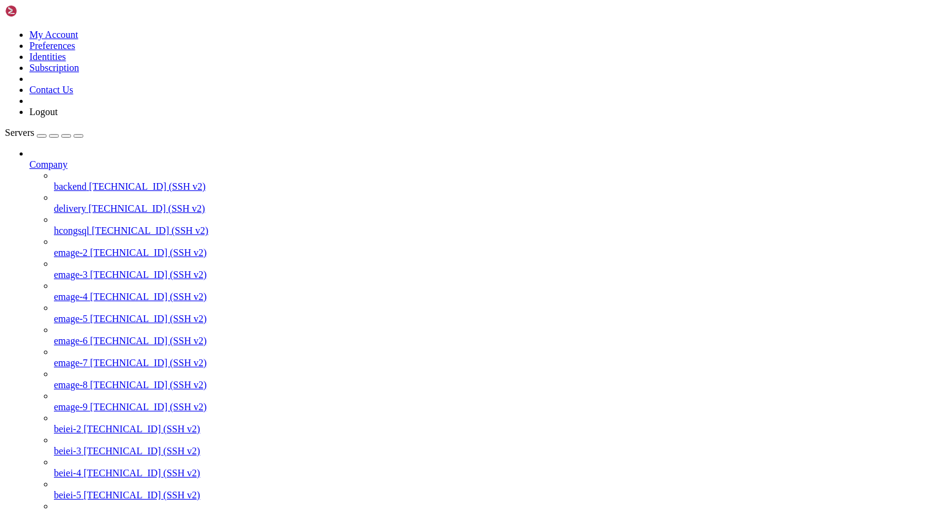
drag, startPoint x: 11, startPoint y: 1459, endPoint x: 130, endPoint y: 1534, distance: 140.7
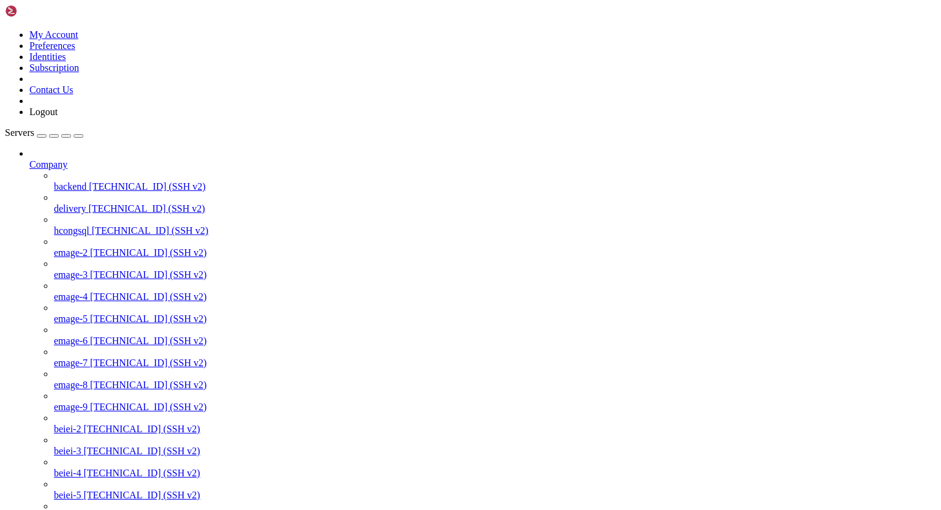
drag, startPoint x: 11, startPoint y: 1429, endPoint x: 126, endPoint y: 1515, distance: 143.6
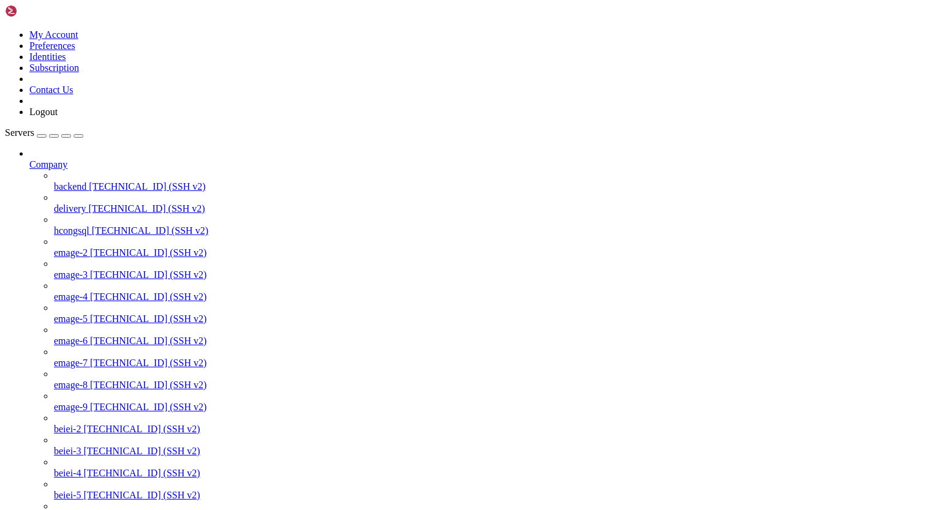
drag, startPoint x: 11, startPoint y: 1290, endPoint x: 121, endPoint y: 1437, distance: 183.4
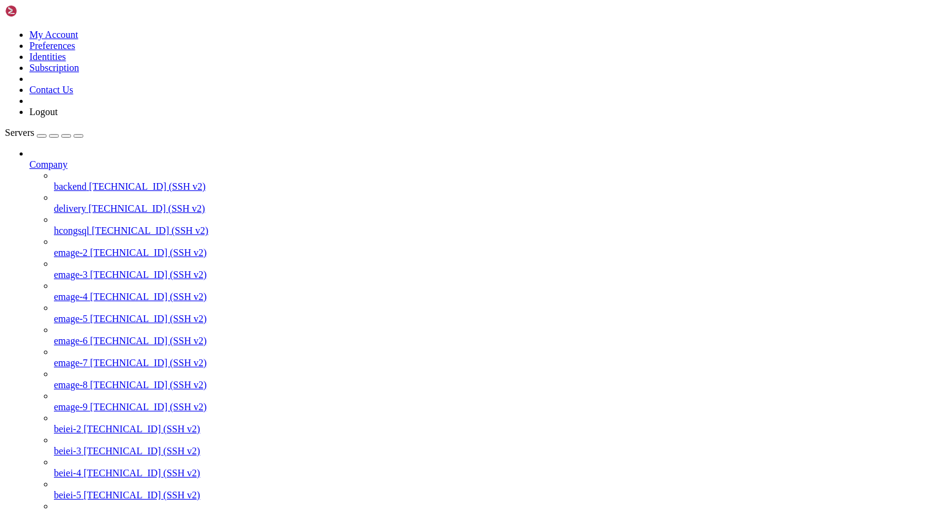
scroll to position [13257, 0]
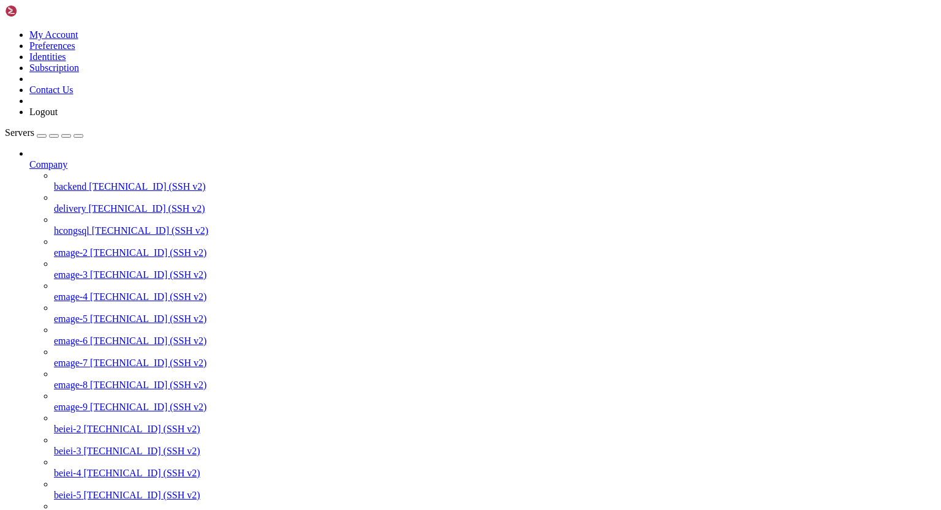
click at [29, 159] on icon at bounding box center [29, 159] width 0 height 0
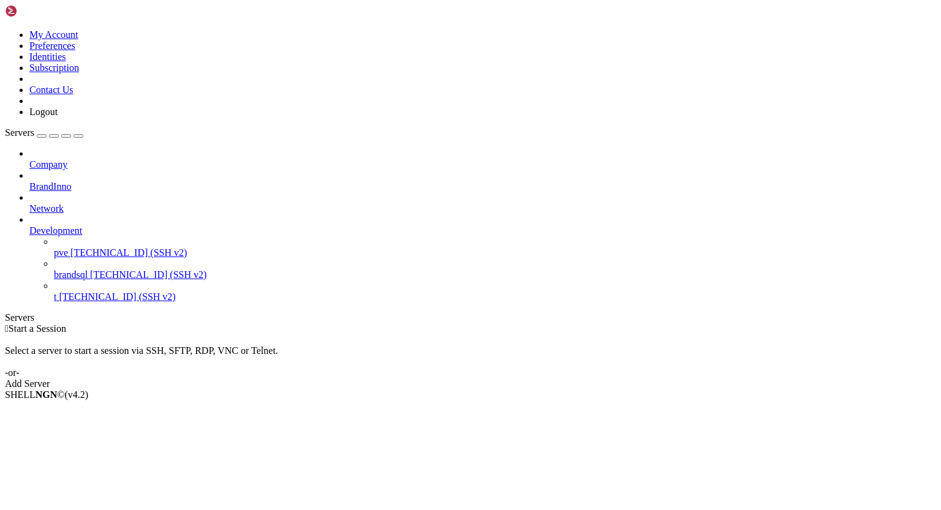
click at [56, 292] on span "t" at bounding box center [55, 297] width 2 height 10
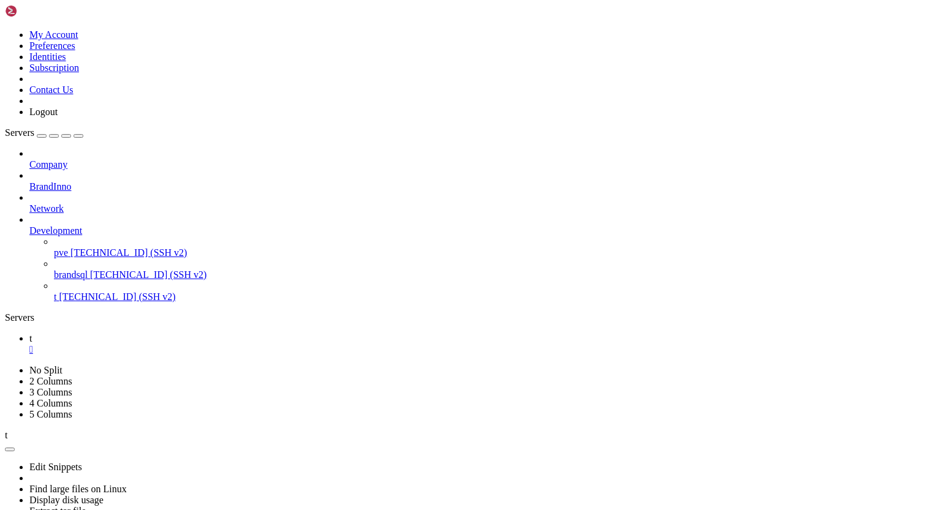
scroll to position [4155, 0]
click at [186, 344] on div "" at bounding box center [482, 349] width 907 height 11
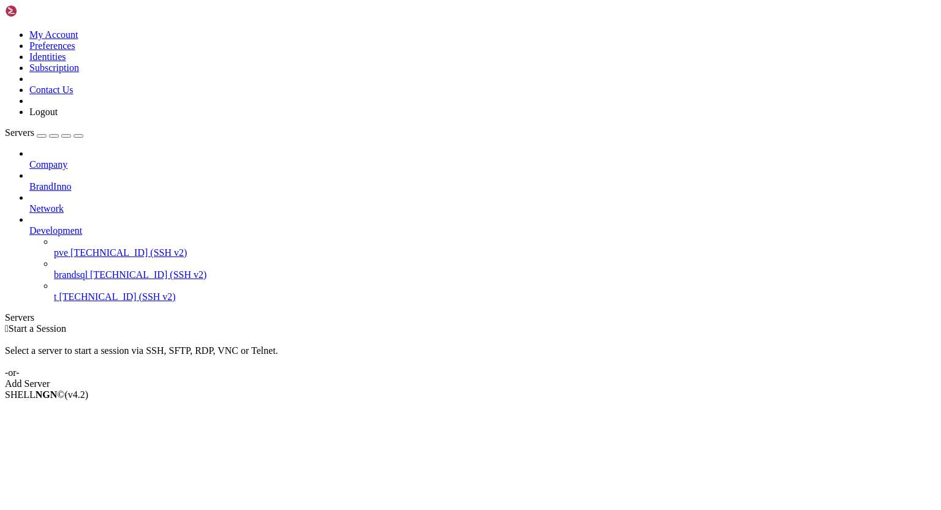
click at [83, 292] on span "[TECHNICAL_ID] (SSH v2)" at bounding box center [117, 297] width 116 height 10
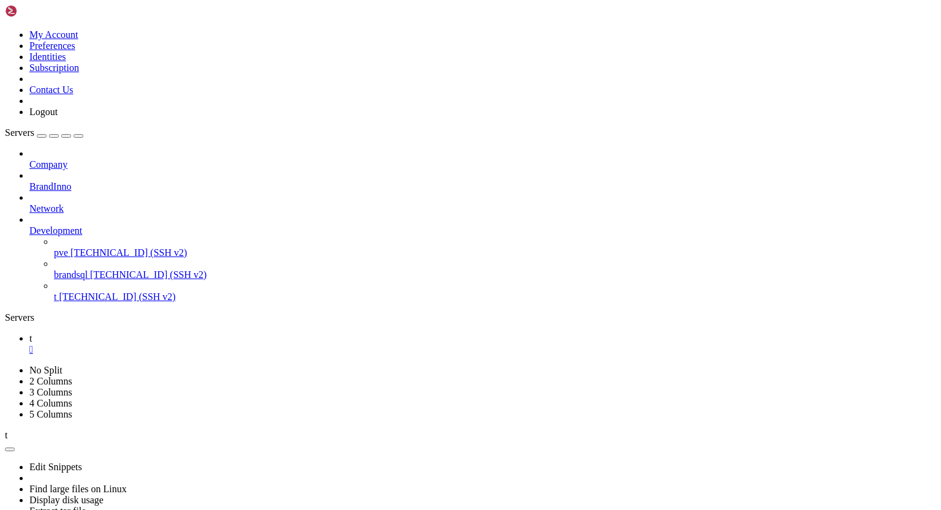
scroll to position [3458, 0]
click at [189, 344] on div "" at bounding box center [482, 349] width 907 height 11
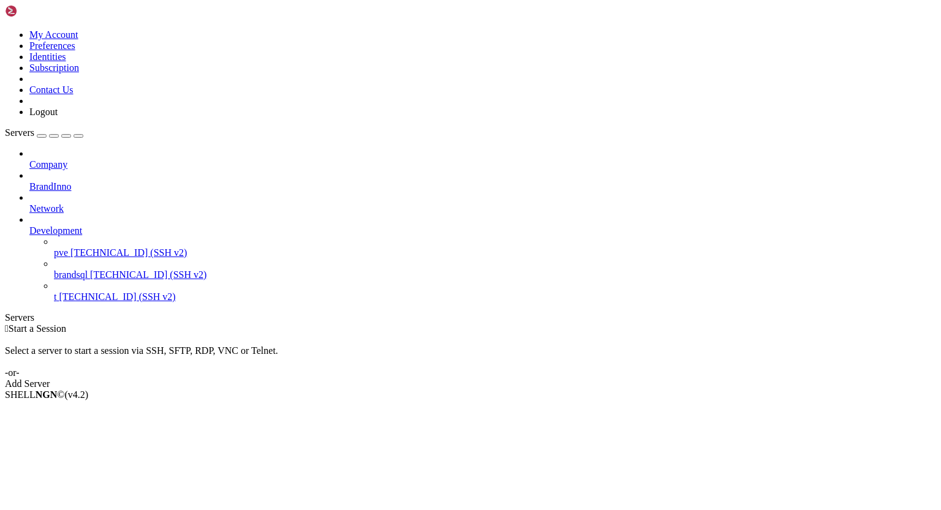
click at [56, 292] on span "t" at bounding box center [55, 297] width 2 height 10
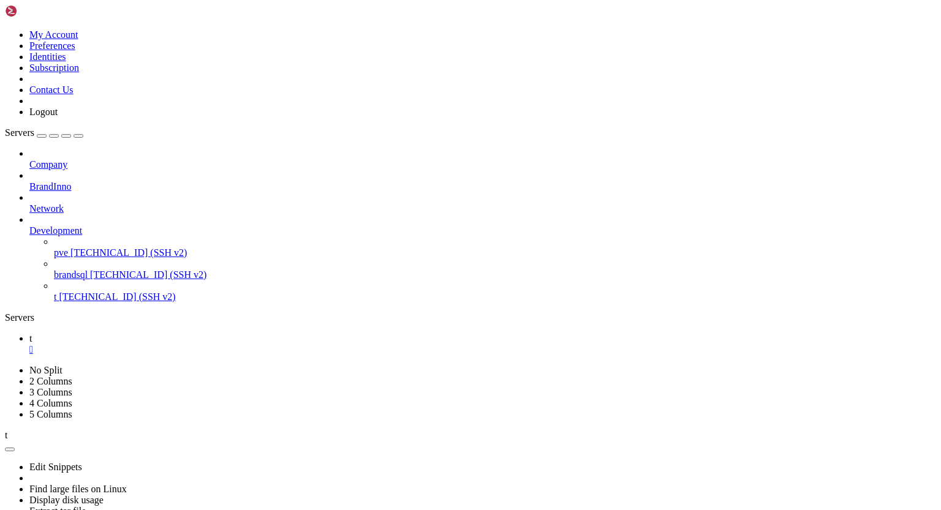
scroll to position [625, 0]
drag, startPoint x: 10, startPoint y: 738, endPoint x: 341, endPoint y: 967, distance: 402.9
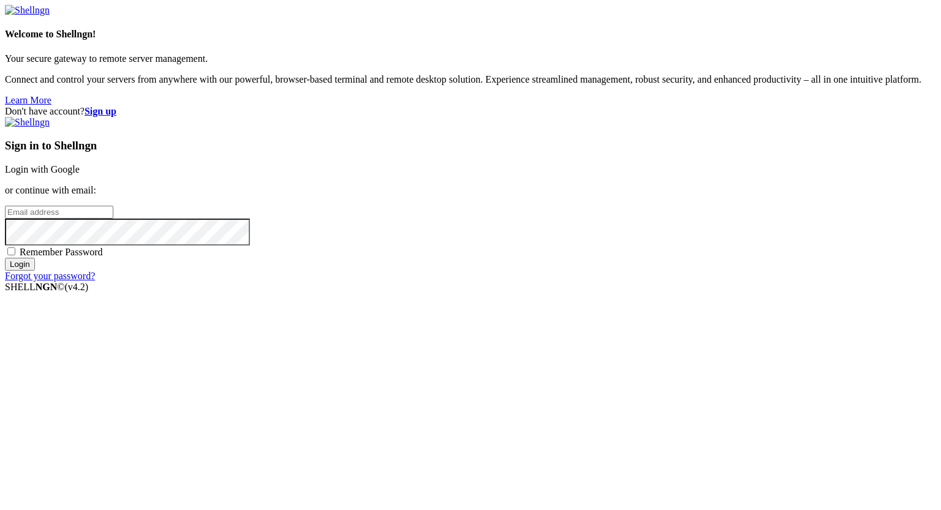
type input "eric@uceng.com"
click at [35, 271] on input "Login" at bounding box center [20, 264] width 30 height 13
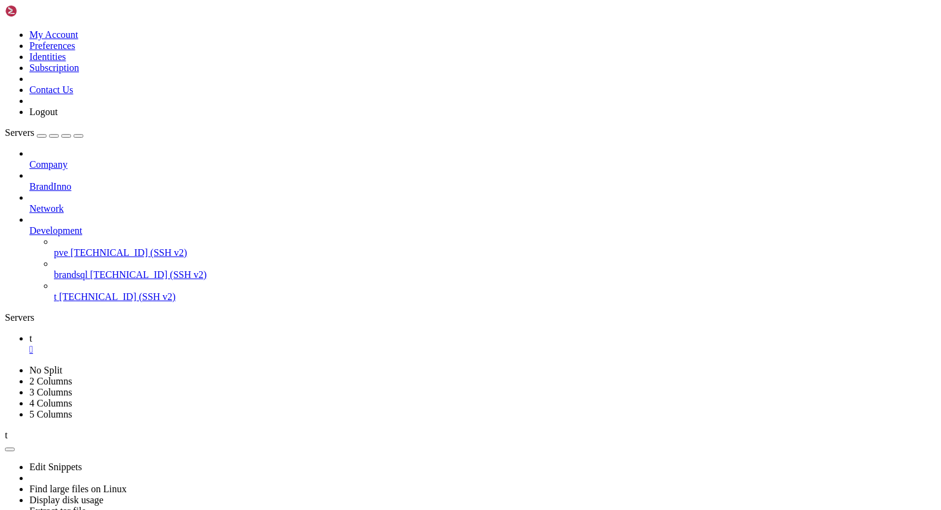
scroll to position [1802, 0]
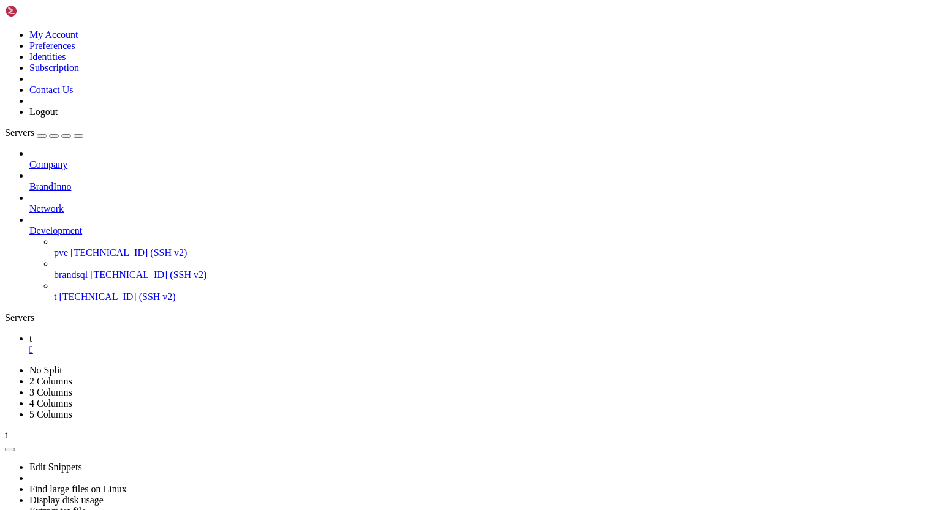
scroll to position [5073, 0]
drag, startPoint x: 11, startPoint y: 685, endPoint x: 129, endPoint y: 814, distance: 175.2
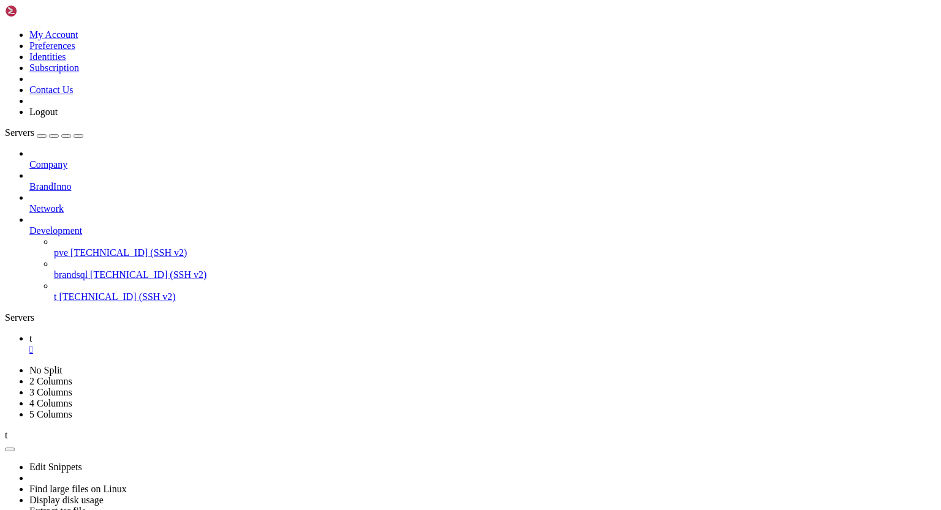
scroll to position [5957, 0]
drag, startPoint x: 10, startPoint y: 777, endPoint x: 112, endPoint y: 978, distance: 224.9
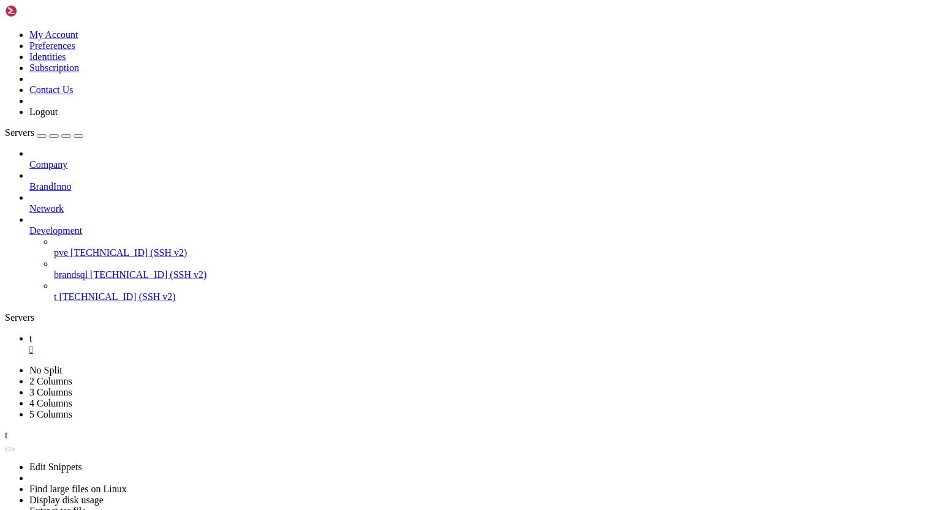
drag, startPoint x: 12, startPoint y: 706, endPoint x: 116, endPoint y: 780, distance: 128.3
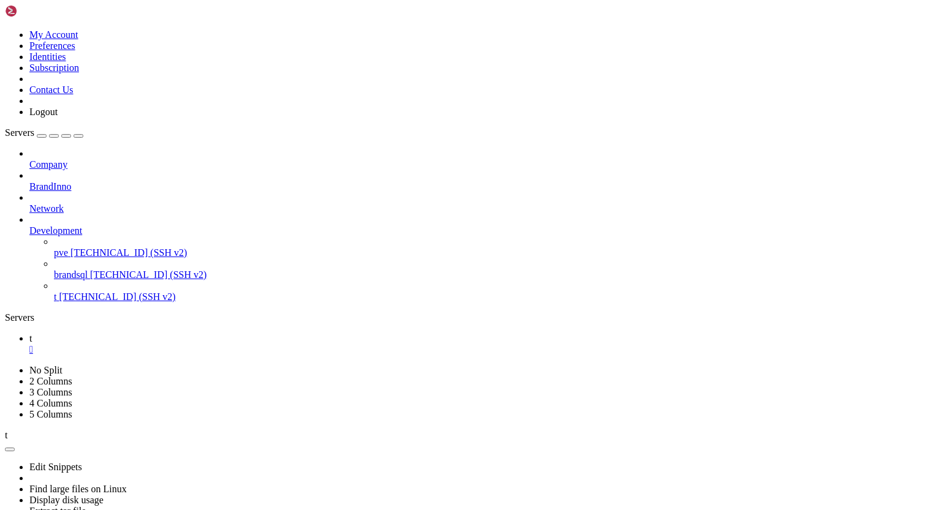
scroll to position [7023, 0]
drag, startPoint x: 10, startPoint y: 870, endPoint x: 130, endPoint y: 934, distance: 135.9
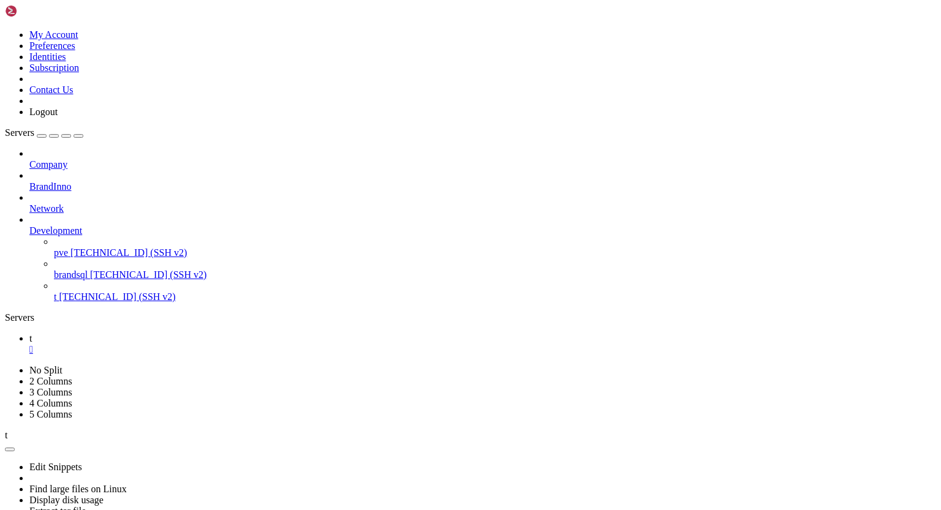
scroll to position [10102, 0]
drag, startPoint x: 11, startPoint y: 769, endPoint x: 120, endPoint y: 855, distance: 138.4
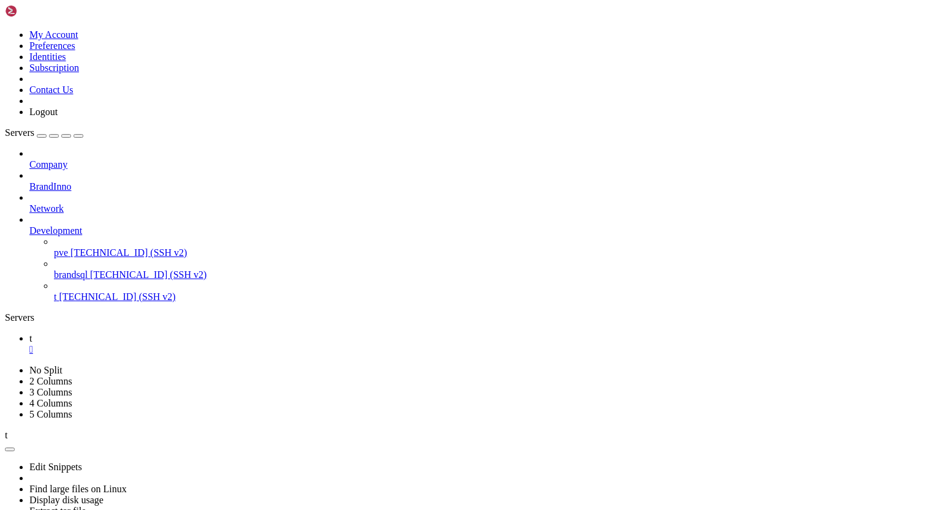
drag, startPoint x: 11, startPoint y: 706, endPoint x: 123, endPoint y: 754, distance: 121.1
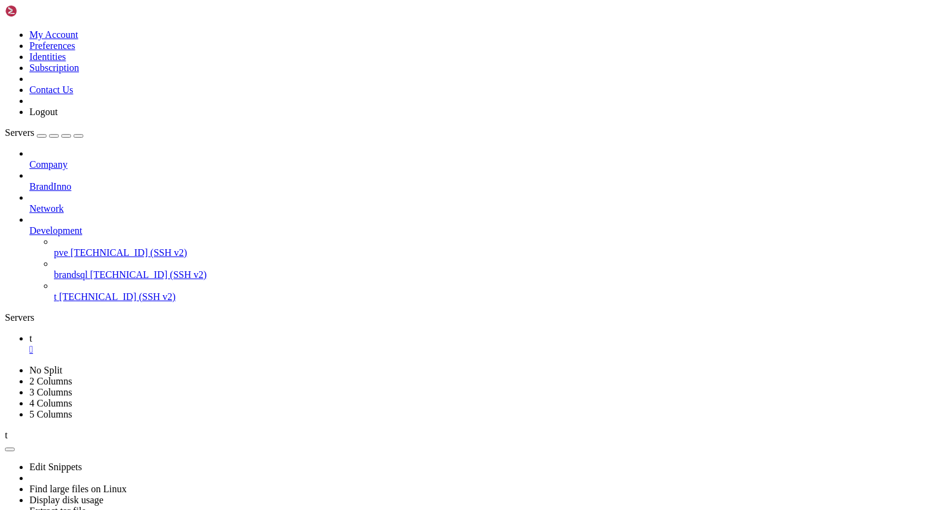
scroll to position [27077, 0]
drag, startPoint x: 11, startPoint y: 881, endPoint x: 134, endPoint y: 930, distance: 132.0
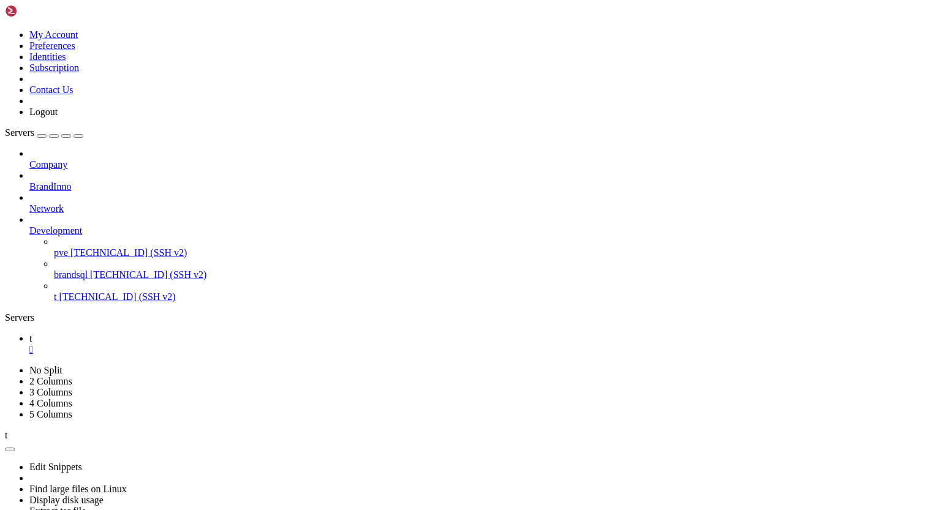
drag, startPoint x: 11, startPoint y: 896, endPoint x: 128, endPoint y: 915, distance: 118.5
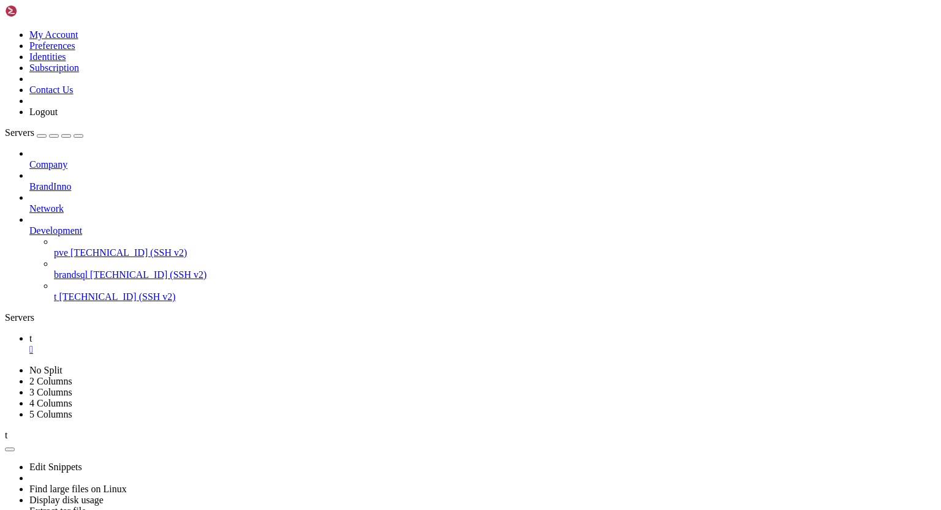
scroll to position [29500, 0]
drag, startPoint x: 11, startPoint y: 800, endPoint x: 149, endPoint y: 842, distance: 144.6
drag, startPoint x: 11, startPoint y: 760, endPoint x: 144, endPoint y: 810, distance: 142.1
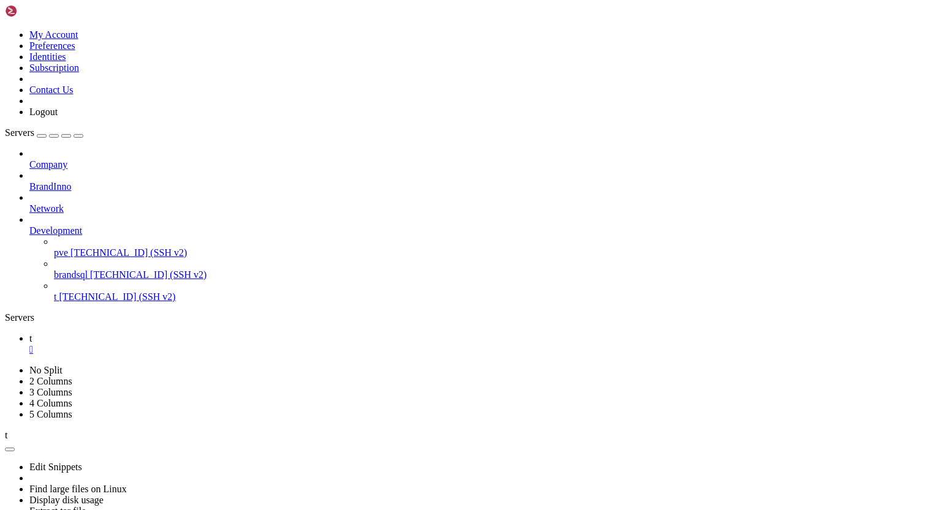
click at [93, 247] on span "[TECHNICAL_ID] (SSH v2)" at bounding box center [128, 252] width 116 height 10
click at [245, 366] on div "" at bounding box center [482, 371] width 907 height 11
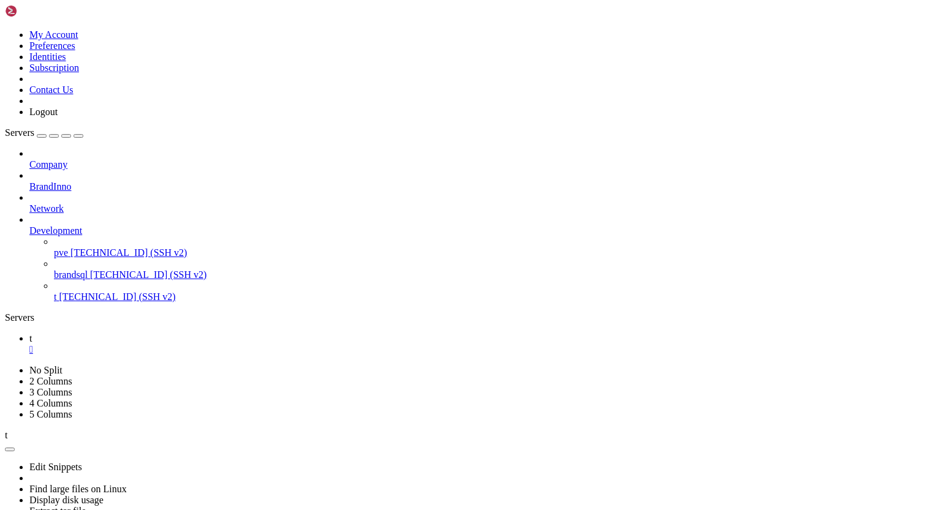
drag, startPoint x: 11, startPoint y: 621, endPoint x: 91, endPoint y: 804, distance: 199.4
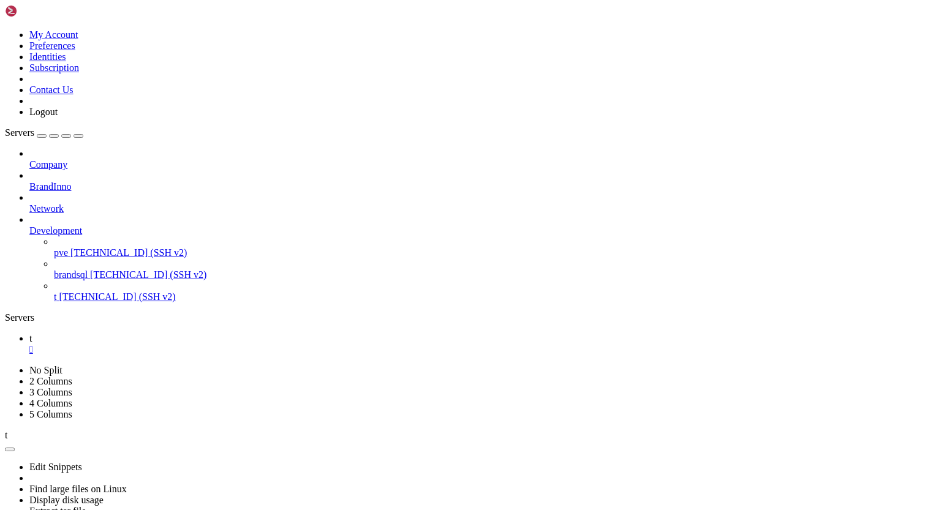
drag, startPoint x: 37, startPoint y: 956, endPoint x: 72, endPoint y: 957, distance: 35.6
drag, startPoint x: 12, startPoint y: 632, endPoint x: 129, endPoint y: 804, distance: 207.3
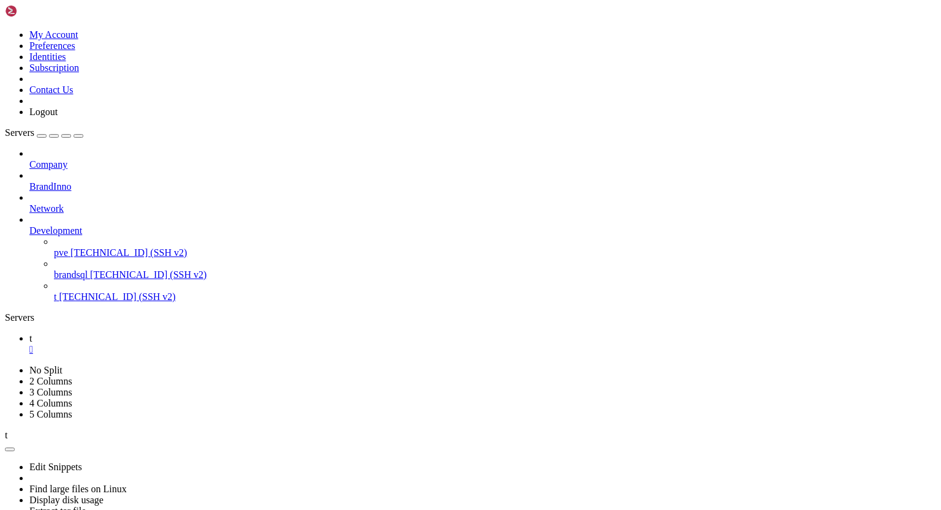
scroll to position [33648, 0]
click at [80, 247] on span "[TECHNICAL_ID] (SSH v2)" at bounding box center [128, 252] width 116 height 10
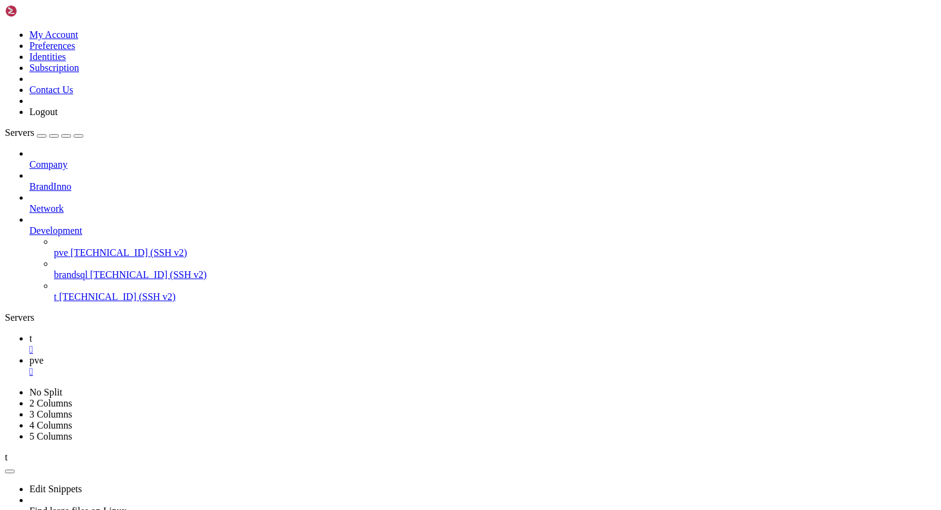
scroll to position [167, 0]
click at [244, 366] on div "" at bounding box center [482, 371] width 907 height 11
click at [29, 203] on icon at bounding box center [29, 203] width 0 height 0
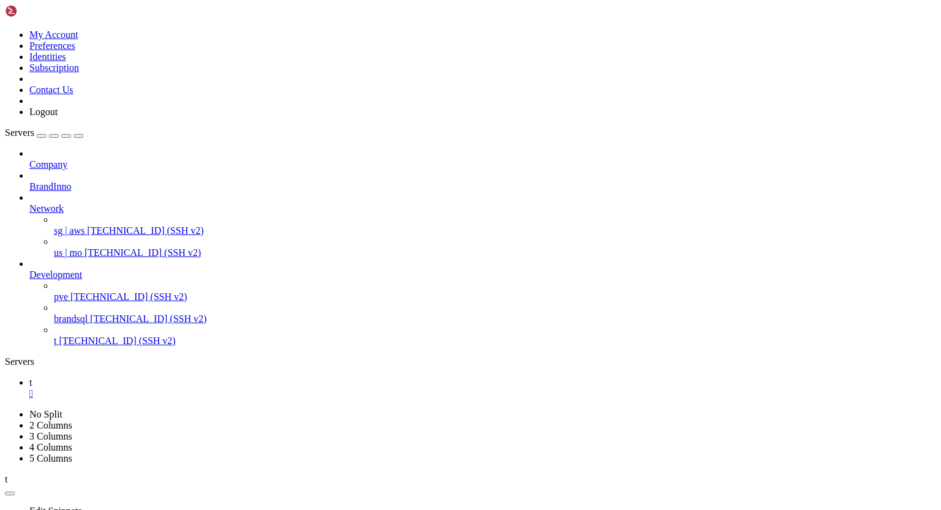
click at [97, 225] on span "94.237.79.69 (SSH v2)" at bounding box center [145, 230] width 116 height 10
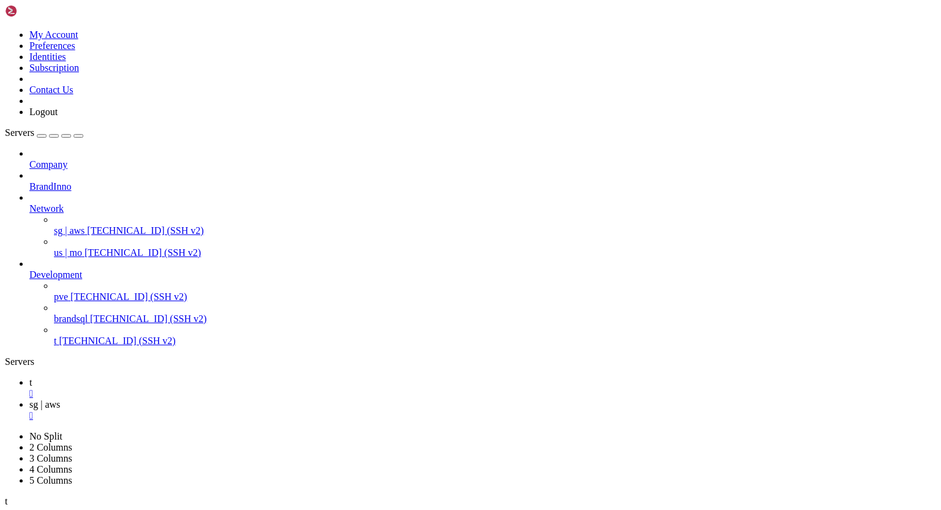
click at [32, 377] on span "t" at bounding box center [30, 382] width 2 height 10
drag, startPoint x: 11, startPoint y: 753, endPoint x: 136, endPoint y: 904, distance: 195.8
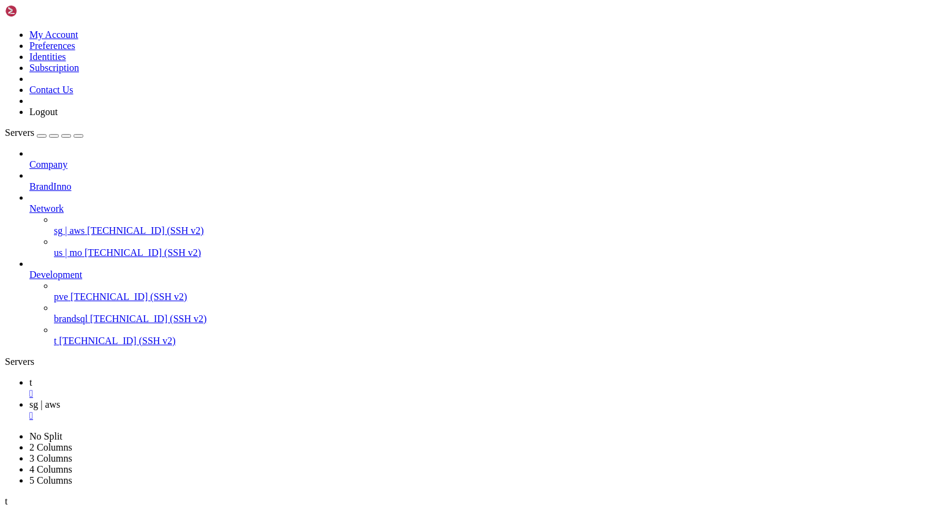
drag, startPoint x: 11, startPoint y: 864, endPoint x: 99, endPoint y: 1032, distance: 189.6
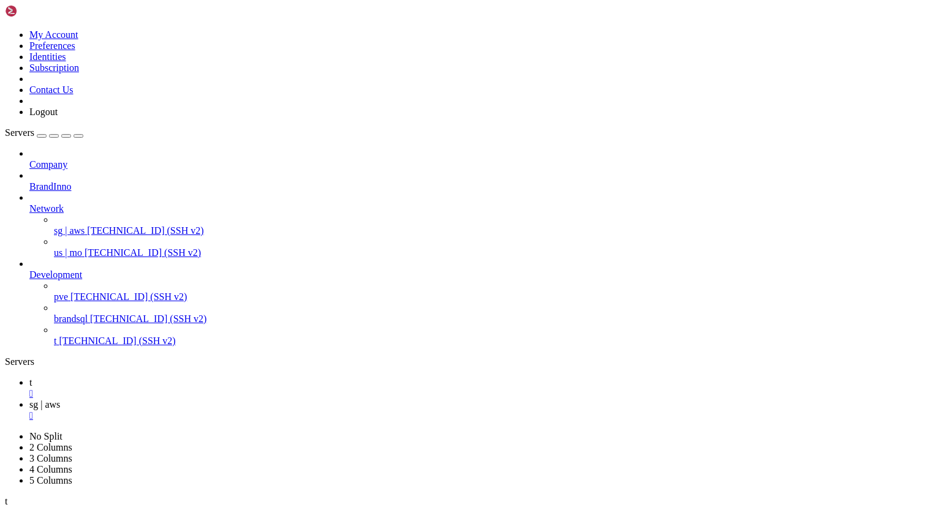
scroll to position [35325, 0]
drag, startPoint x: 108, startPoint y: 1027, endPoint x: 204, endPoint y: 1046, distance: 98.2
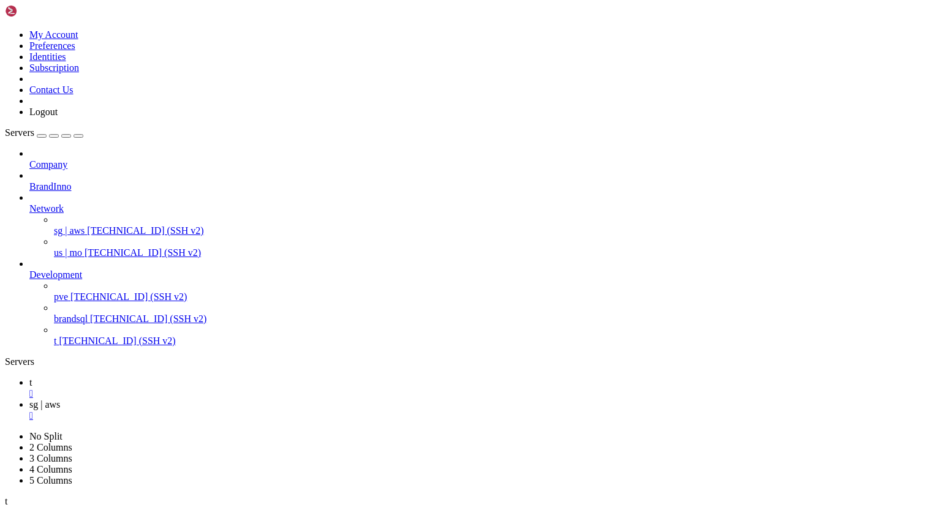
scroll to position [35706, 0]
drag, startPoint x: 11, startPoint y: 812, endPoint x: 173, endPoint y: 904, distance: 186.0
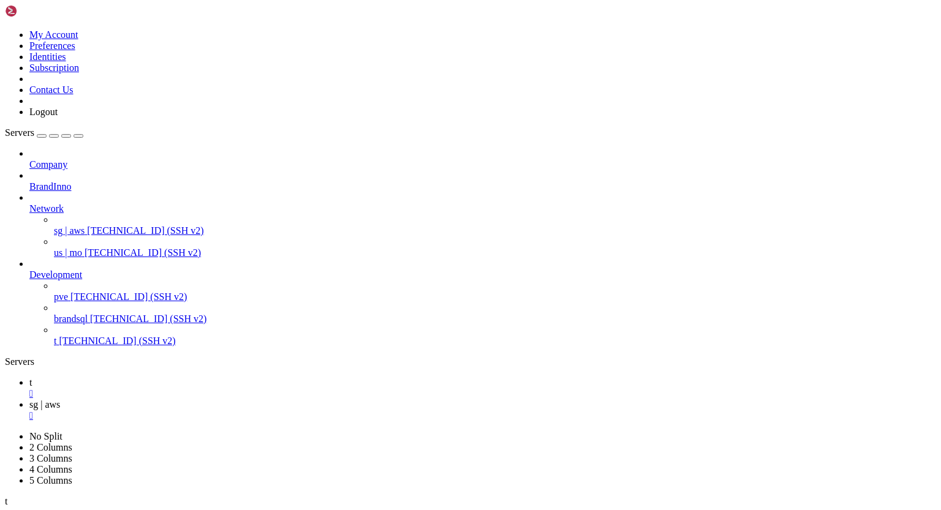
scroll to position [36856, 0]
drag, startPoint x: 12, startPoint y: 760, endPoint x: 159, endPoint y: 835, distance: 165.2
drag, startPoint x: 10, startPoint y: 764, endPoint x: 308, endPoint y: 1038, distance: 404.5
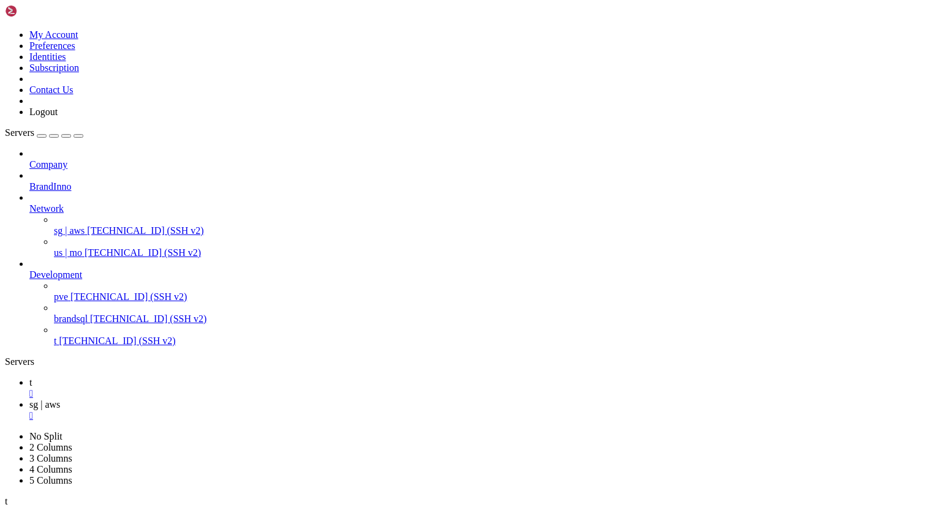
drag, startPoint x: 11, startPoint y: 959, endPoint x: 108, endPoint y: 997, distance: 103.8
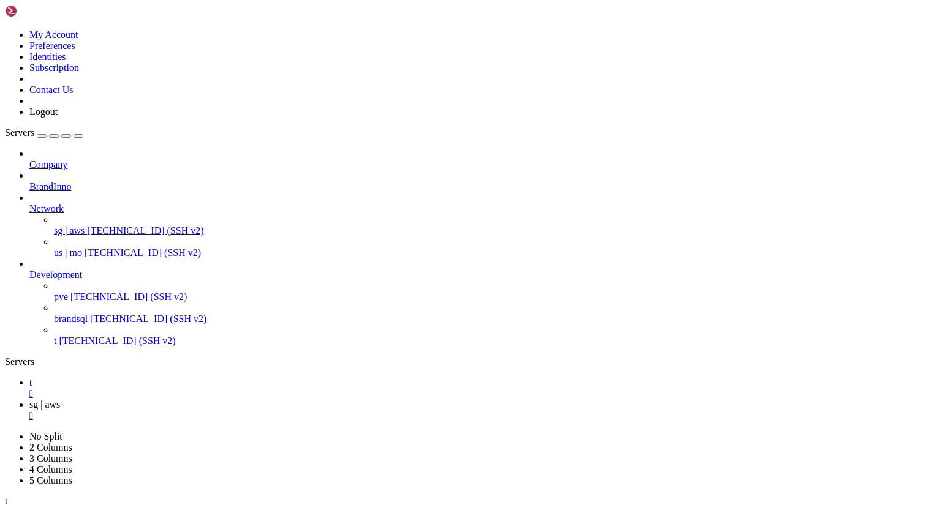
scroll to position [41032, 0]
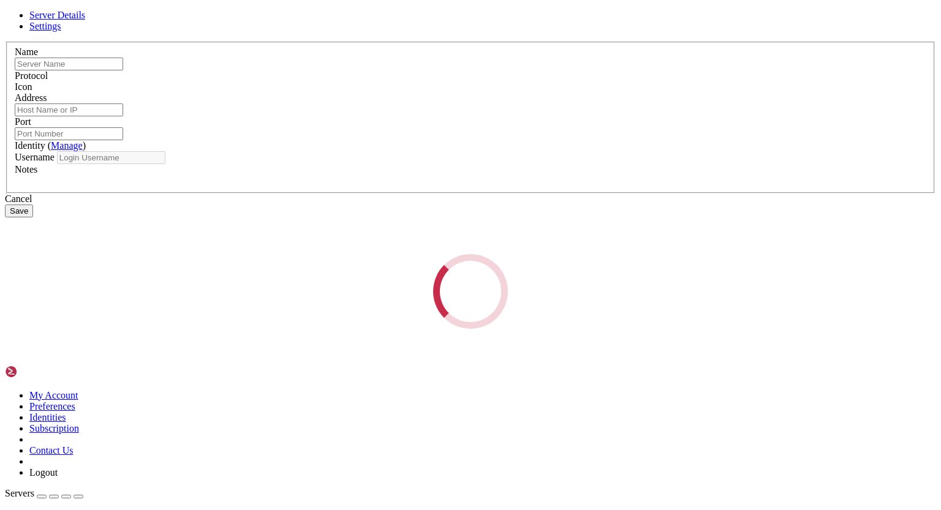
type input "t"
type input "[TECHNICAL_ID]"
type input "22"
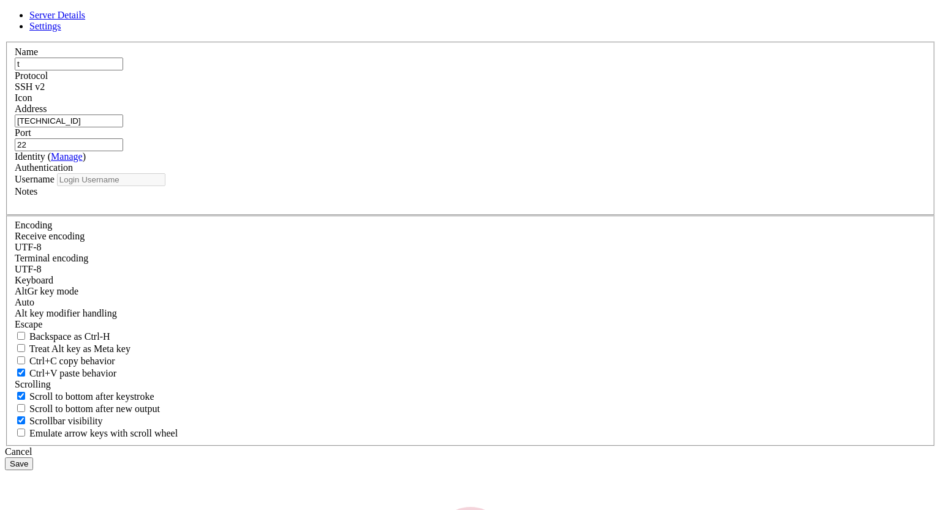
type input "root"
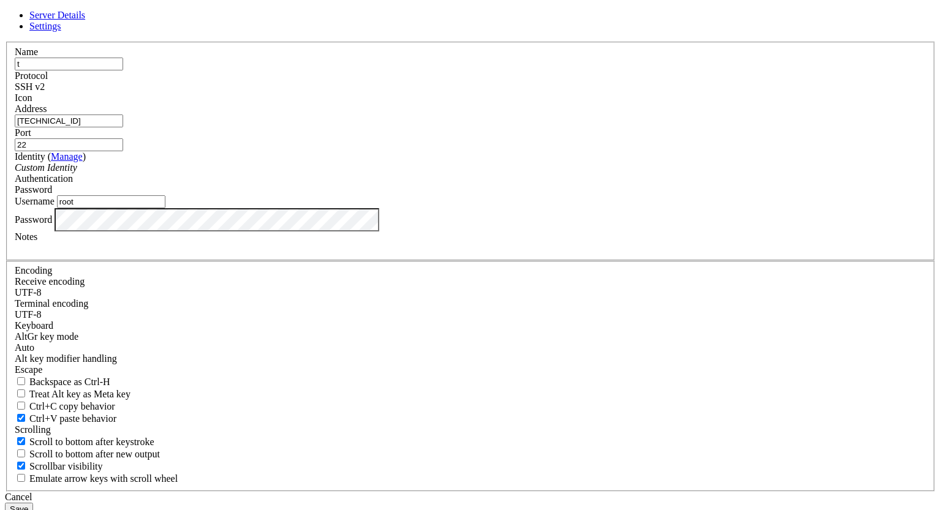
drag, startPoint x: 390, startPoint y: 191, endPoint x: 289, endPoint y: 189, distance: 101.7
click at [289, 189] on div "Name t Protocol SSH v2 Icon Address 158.247.235.167 Port 22 (" at bounding box center [470, 267] width 931 height 450
click at [282, 322] on div "Server Details Settings Name t Protocol SSH v2 Icon" at bounding box center [470, 263] width 931 height 506
click at [33, 503] on button "Save" at bounding box center [19, 509] width 28 height 13
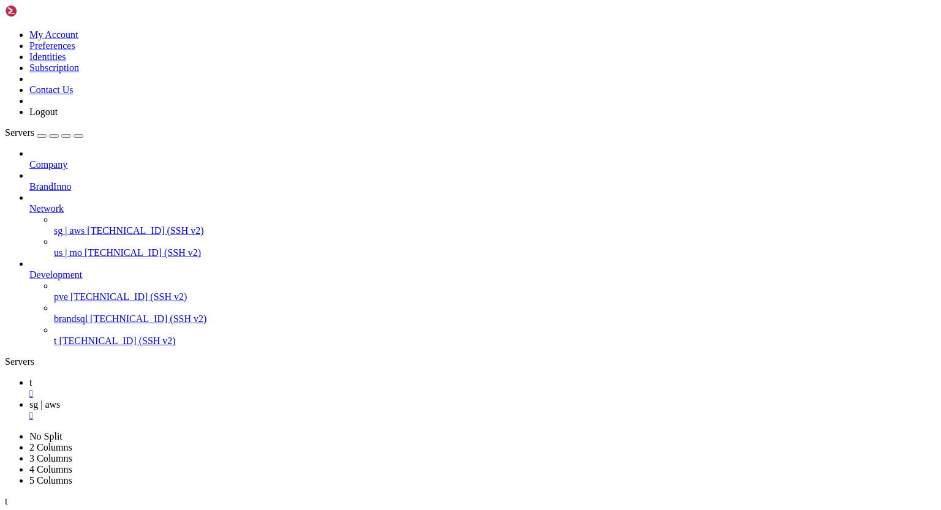
click at [263, 410] on div "" at bounding box center [482, 415] width 907 height 11
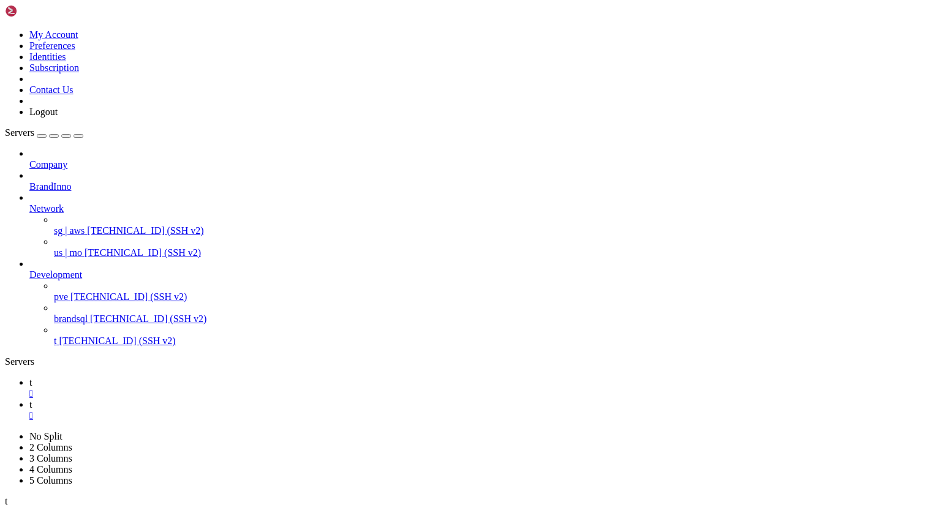
type input "/root/.ssh"
click at [234, 410] on div "" at bounding box center [482, 415] width 907 height 11
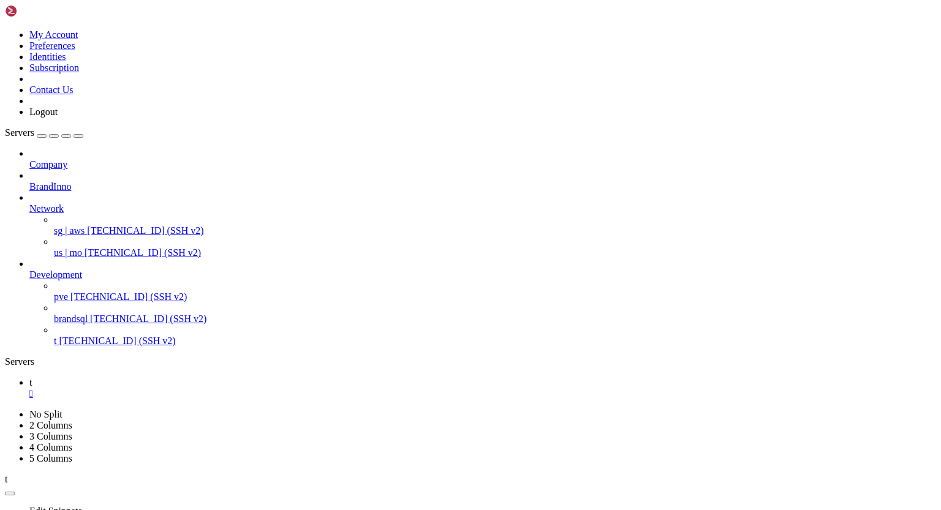
drag, startPoint x: 12, startPoint y: 804, endPoint x: 132, endPoint y: 893, distance: 149.4
